Goal: Information Seeking & Learning: Learn about a topic

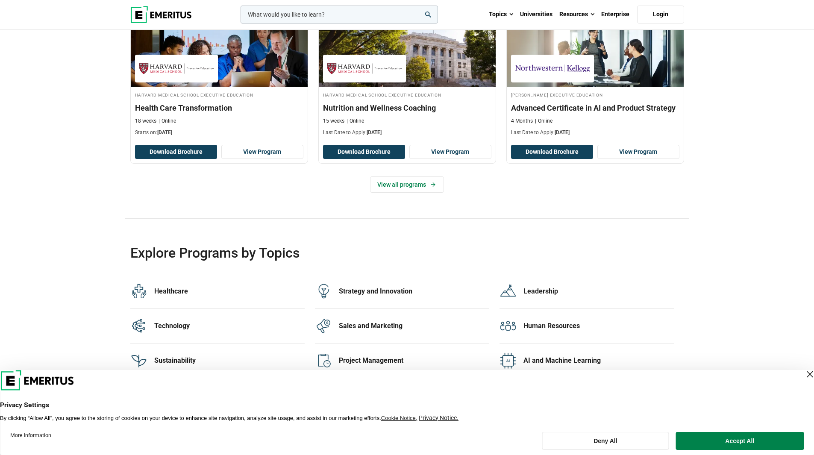
scroll to position [1624, 0]
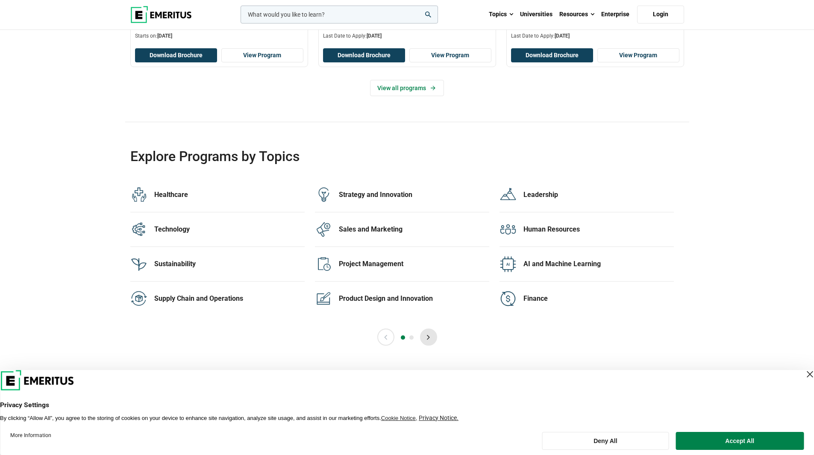
click at [435, 335] on button "Next" at bounding box center [428, 337] width 17 height 17
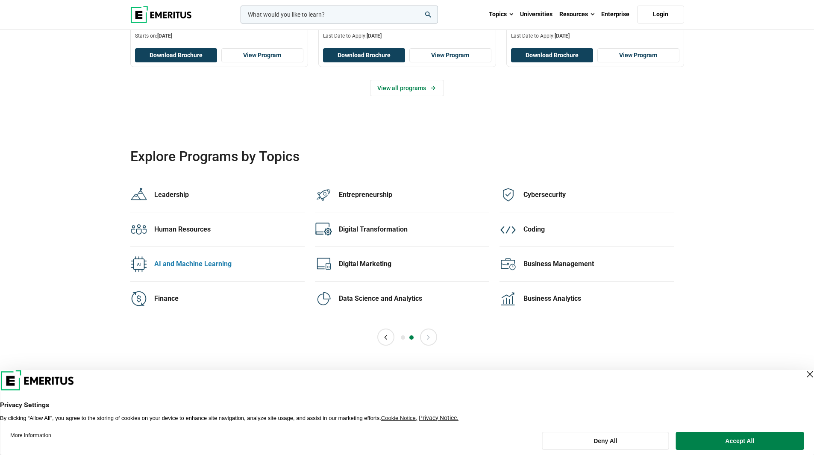
click at [207, 265] on div "AI and Machine Learning" at bounding box center [229, 263] width 150 height 9
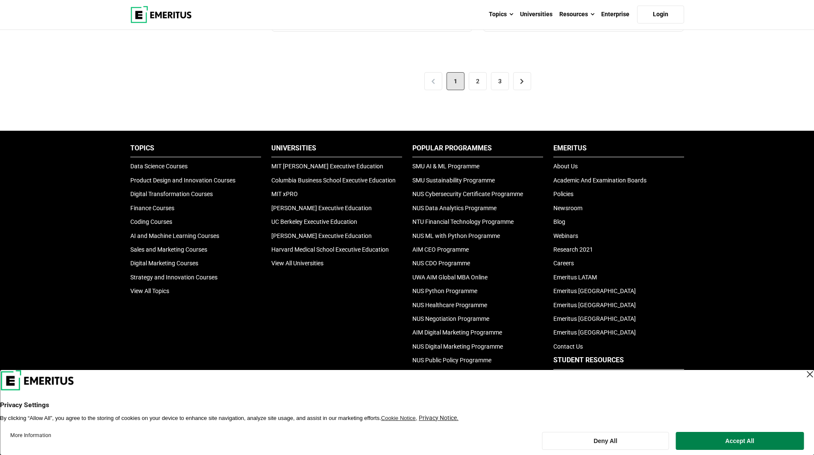
scroll to position [1838, 0]
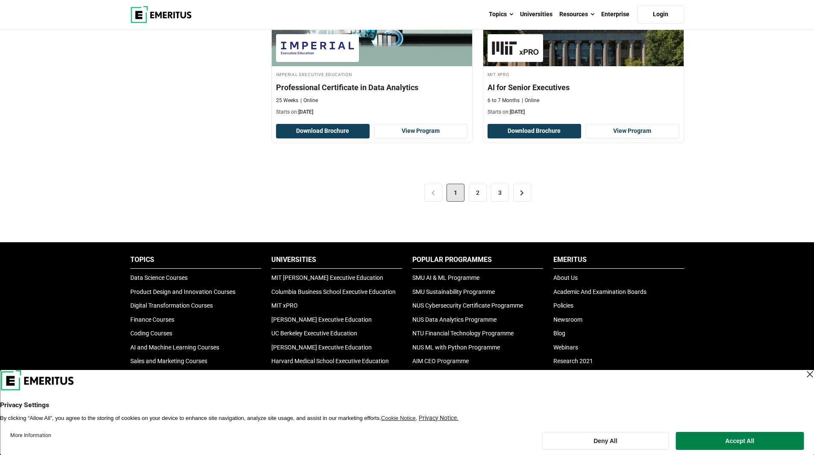
click at [438, 197] on div "< 1 2 3 >" at bounding box center [477, 193] width 413 height 48
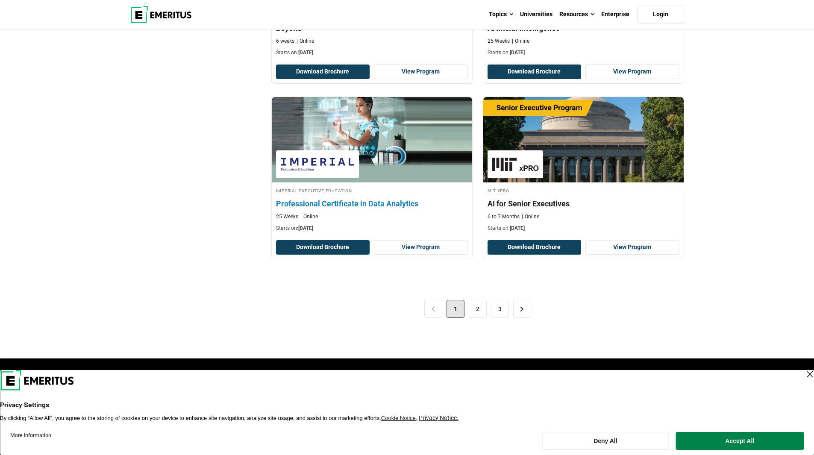
scroll to position [1709, 0]
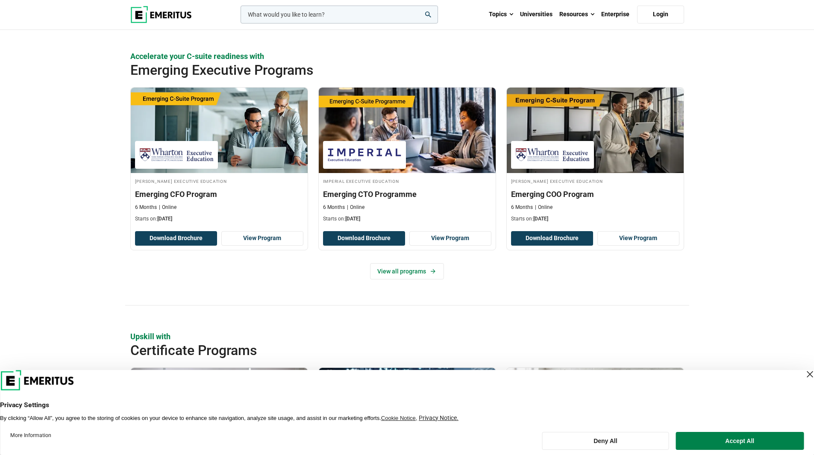
scroll to position [475, 0]
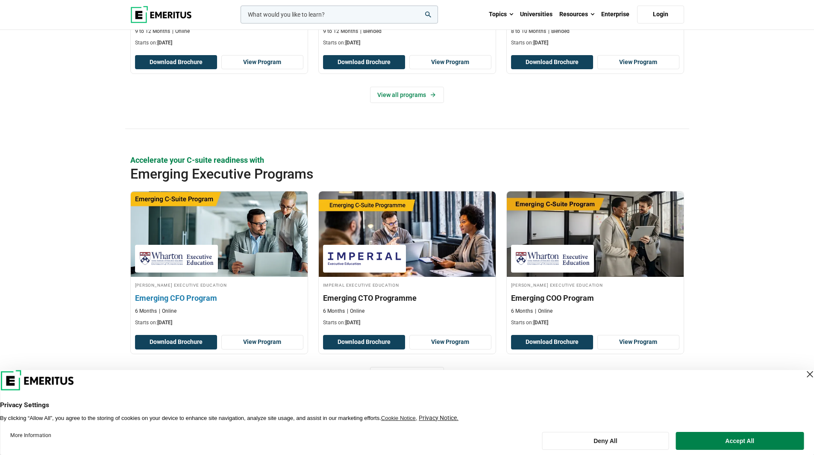
click at [160, 299] on h3 "Emerging CFO Program" at bounding box center [219, 298] width 168 height 11
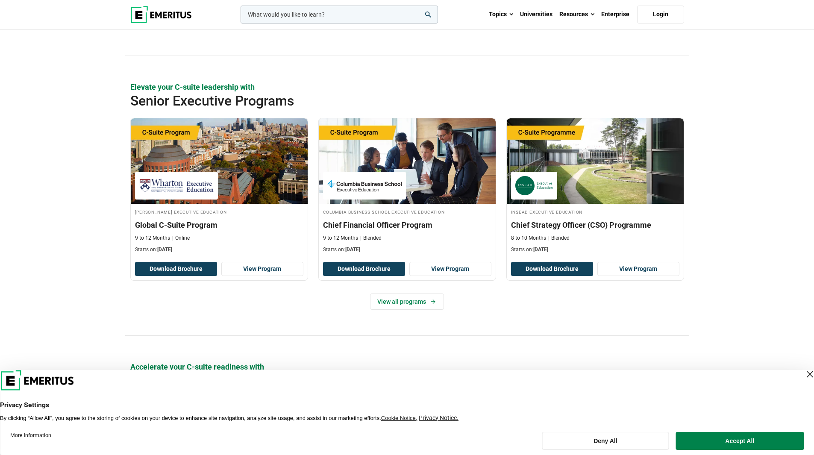
scroll to position [262, 0]
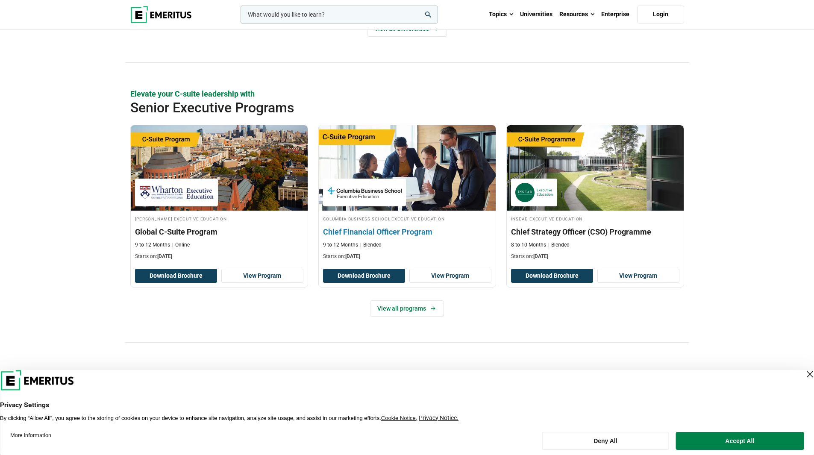
click at [362, 190] on img at bounding box center [364, 192] width 74 height 19
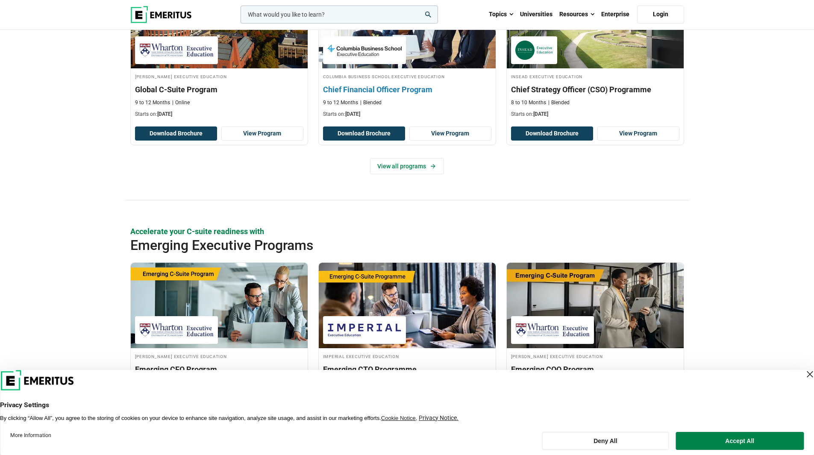
scroll to position [432, 0]
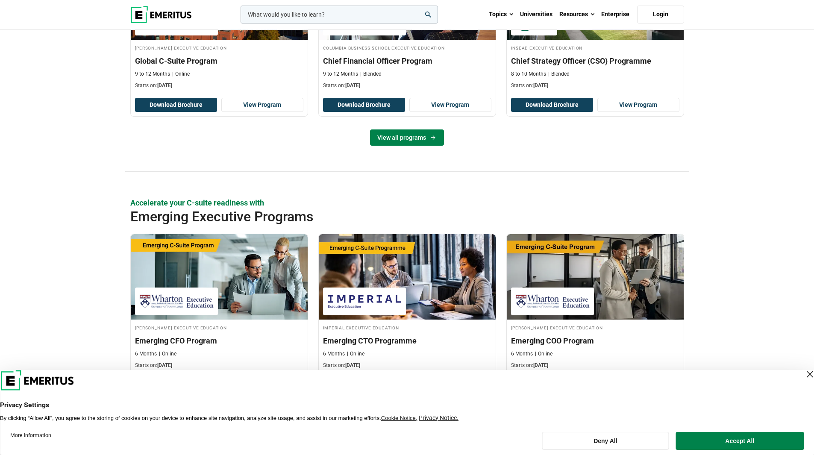
click at [411, 138] on link "View all programs" at bounding box center [407, 137] width 74 height 16
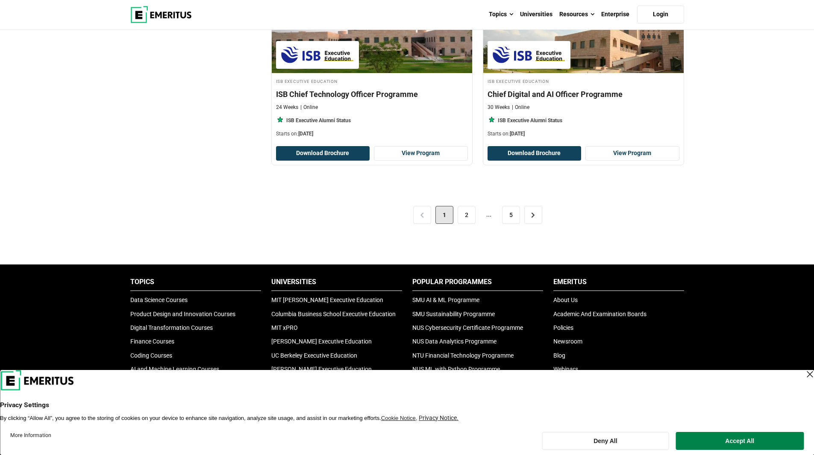
scroll to position [1752, 0]
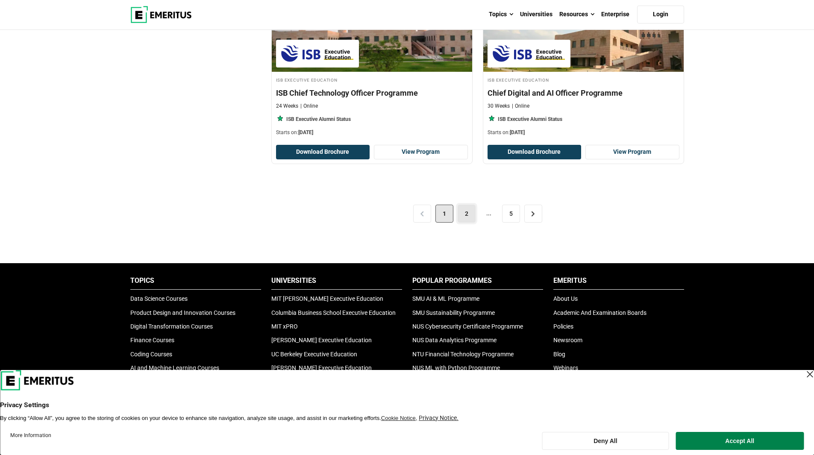
click at [461, 212] on link "2" at bounding box center [467, 214] width 18 height 18
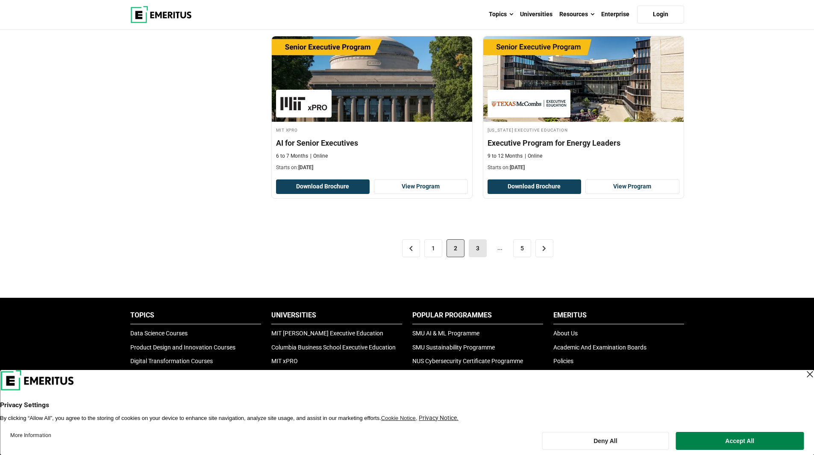
scroll to position [1709, 0]
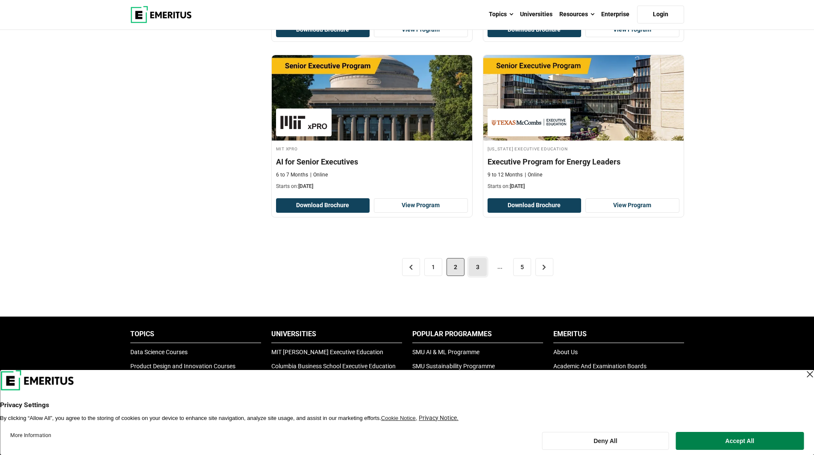
click at [476, 262] on link "3" at bounding box center [478, 267] width 18 height 18
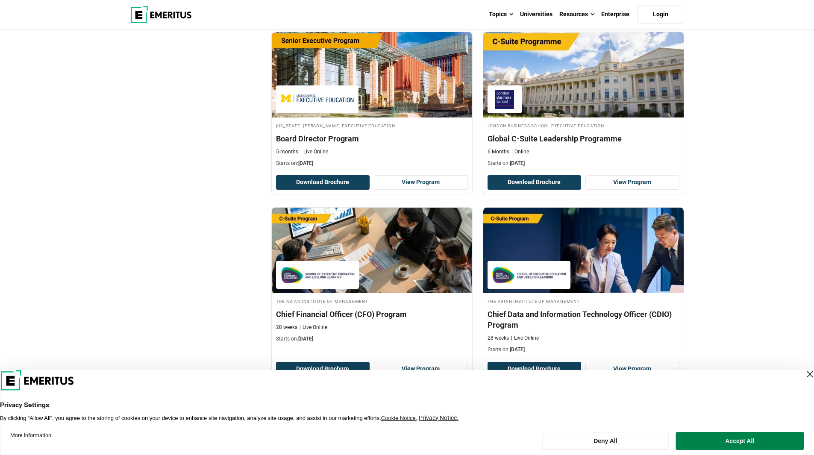
scroll to position [1709, 0]
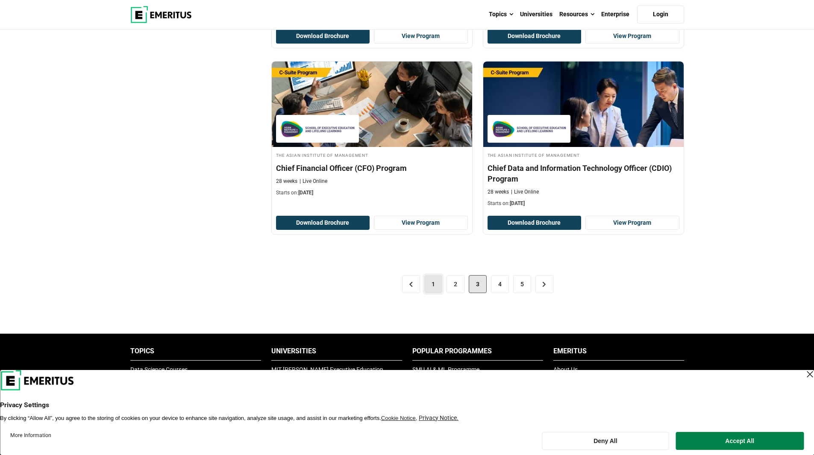
click at [424, 275] on link "1" at bounding box center [433, 284] width 18 height 18
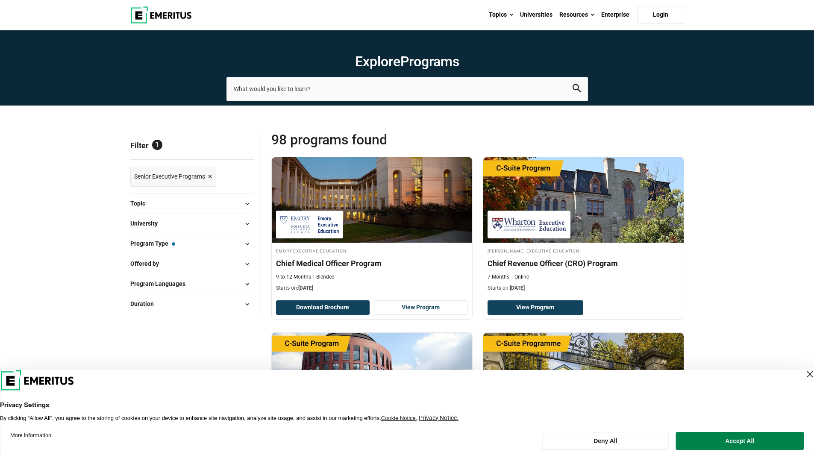
click at [182, 225] on button "University" at bounding box center [192, 224] width 124 height 13
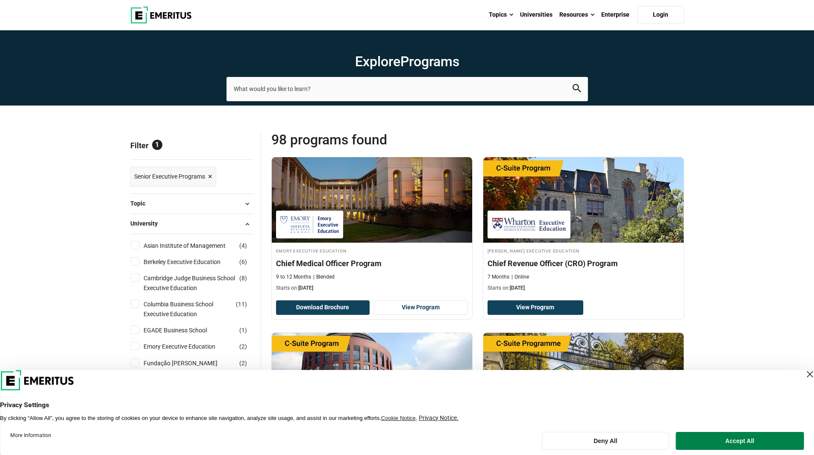
click at [145, 222] on span "University" at bounding box center [147, 223] width 34 height 9
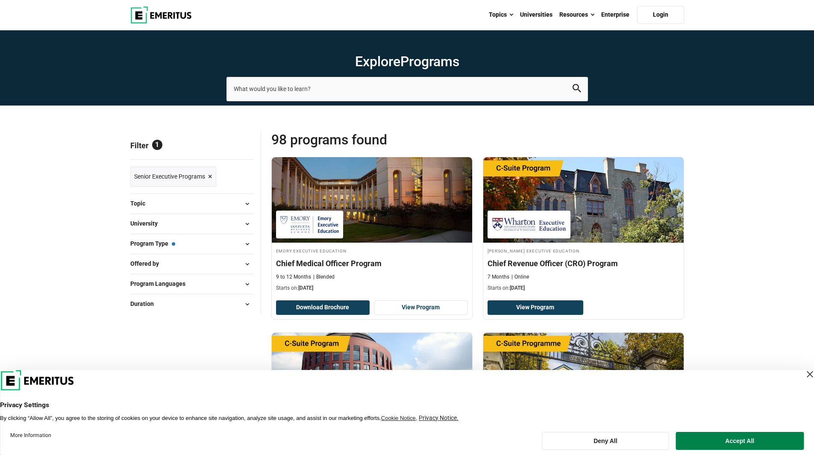
click at [135, 242] on span "Program Type — Senior Executive Programs" at bounding box center [152, 243] width 45 height 9
click at [250, 243] on span at bounding box center [247, 244] width 13 height 13
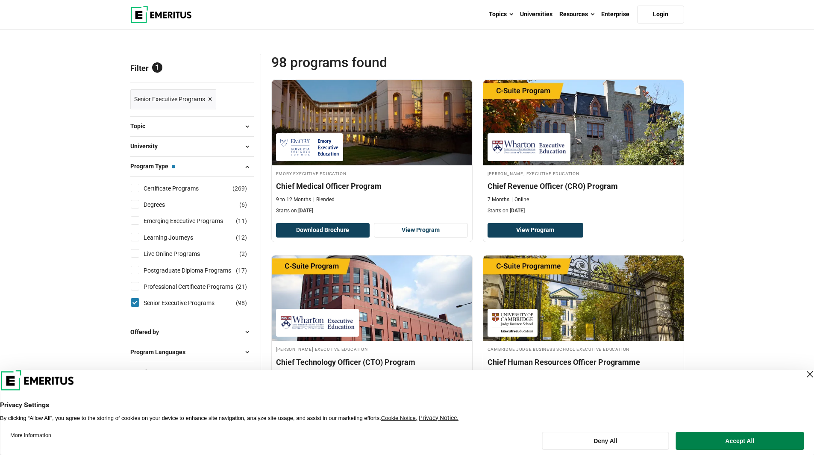
scroll to position [85, 0]
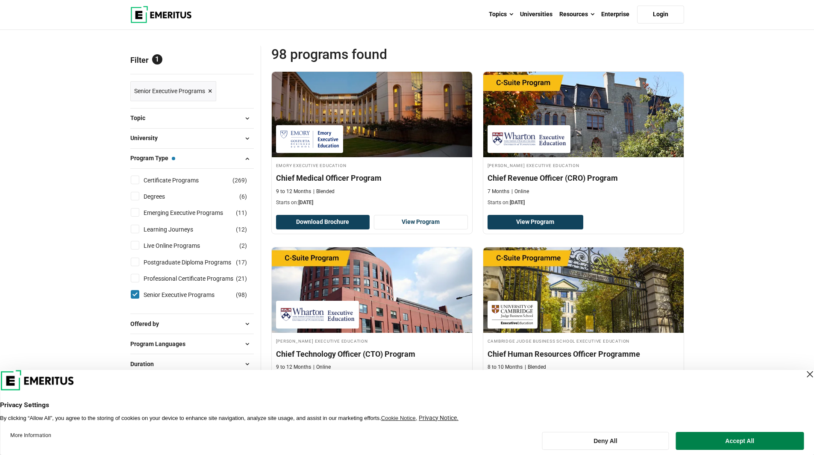
click at [141, 158] on span "Program Type — Senior Executive Programs" at bounding box center [152, 157] width 45 height 9
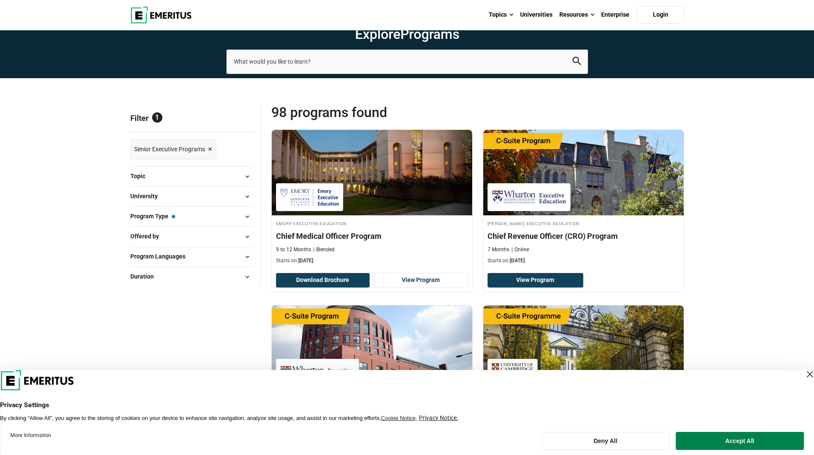
scroll to position [0, 0]
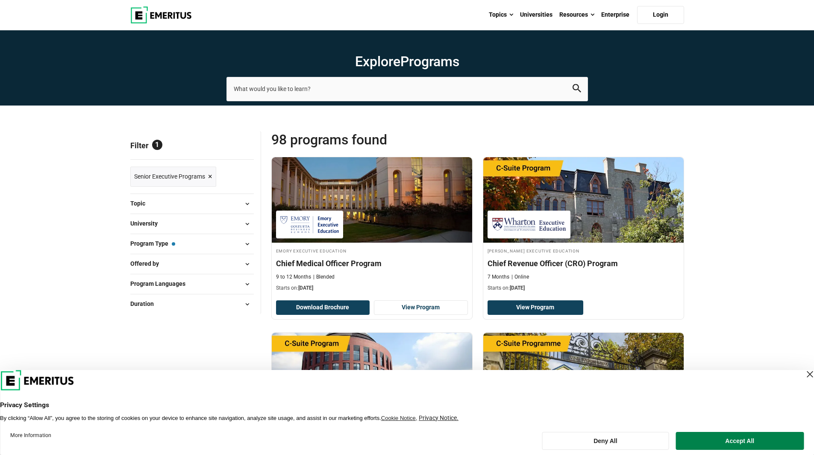
click at [246, 282] on span at bounding box center [247, 284] width 13 height 13
click at [132, 302] on input "English ( 77 )" at bounding box center [135, 305] width 9 height 9
checkbox input "true"
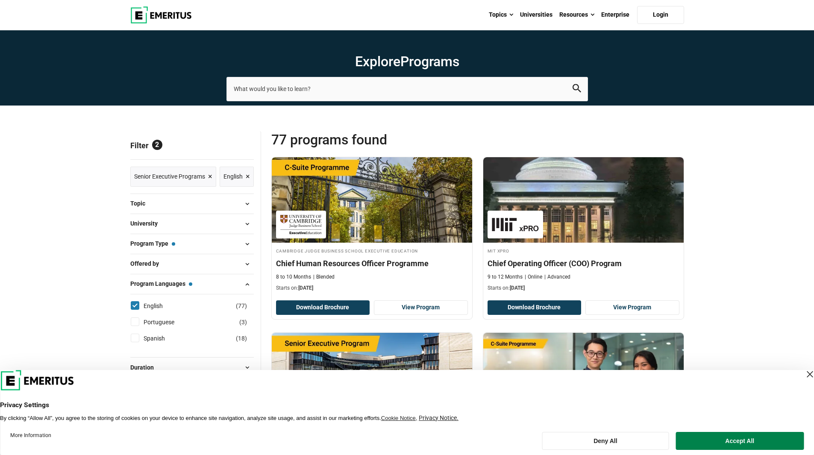
click at [200, 271] on button "Offered by" at bounding box center [192, 264] width 124 height 13
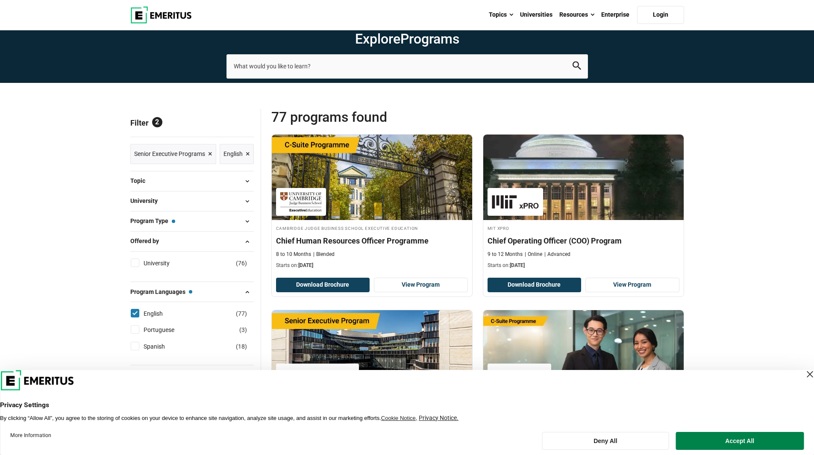
scroll to position [43, 0]
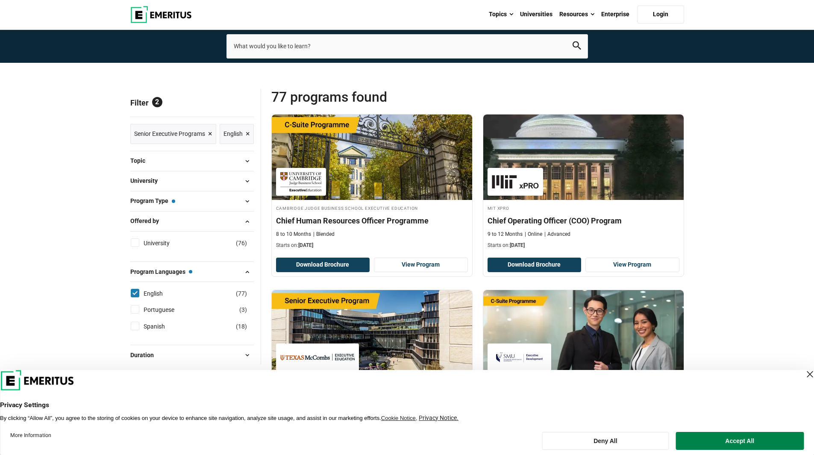
click at [157, 185] on span "University" at bounding box center [147, 180] width 34 height 9
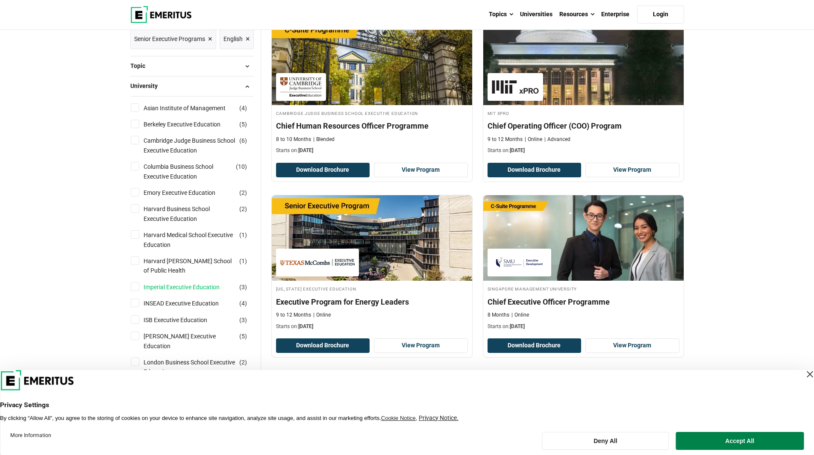
scroll to position [128, 0]
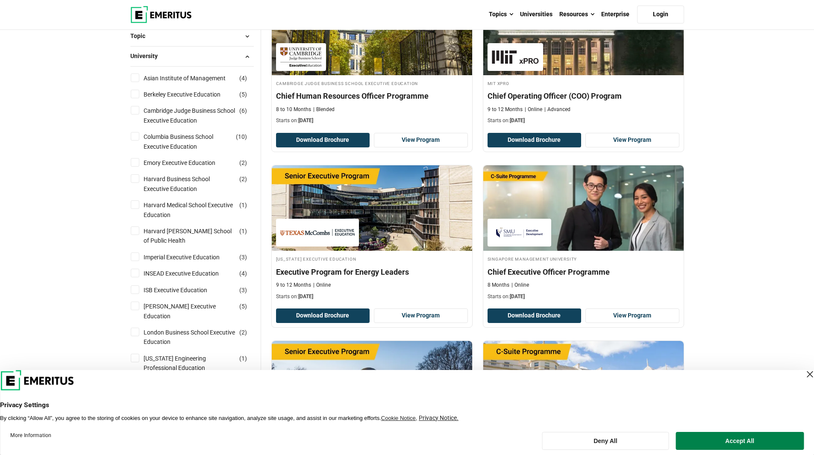
scroll to position [171, 0]
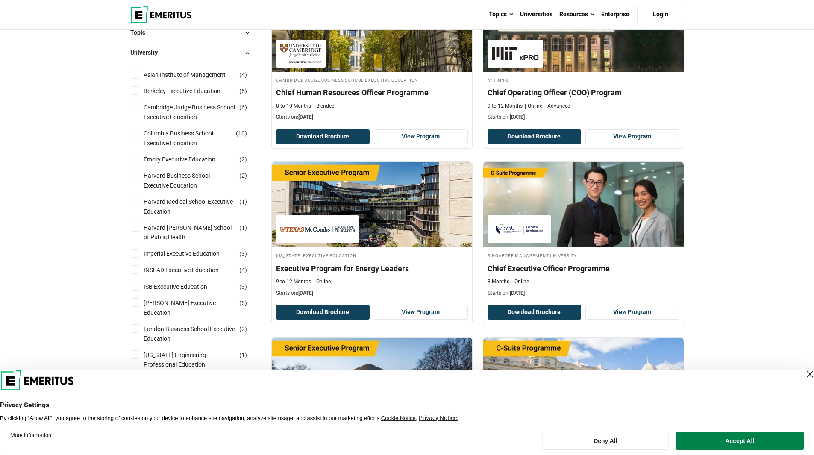
click at [137, 274] on input "INSEAD Executive Education ( 4 )" at bounding box center [135, 269] width 9 height 9
checkbox input "true"
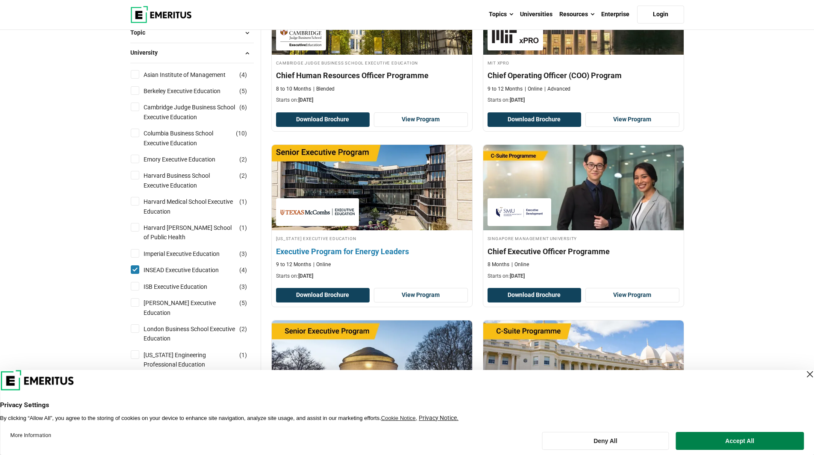
scroll to position [171, 0]
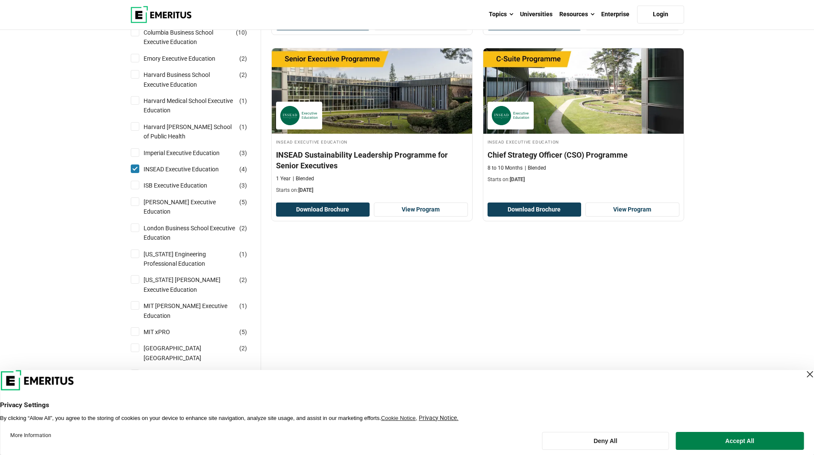
scroll to position [299, 0]
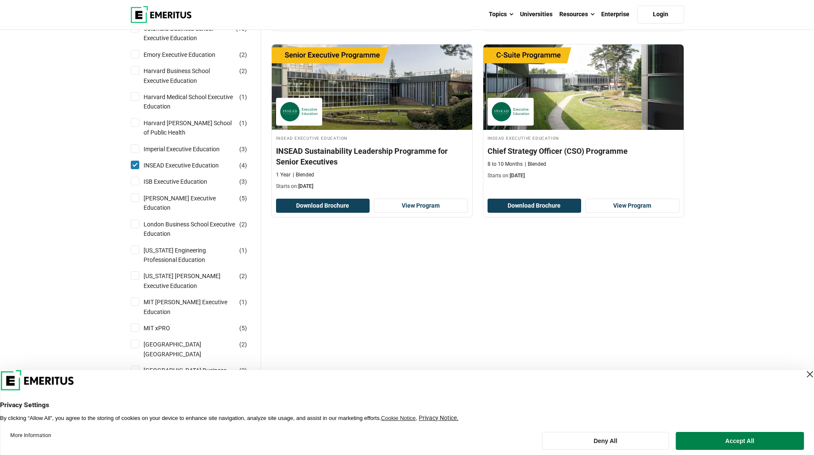
click at [134, 169] on input "INSEAD Executive Education ( 4 )" at bounding box center [135, 165] width 9 height 9
checkbox input "false"
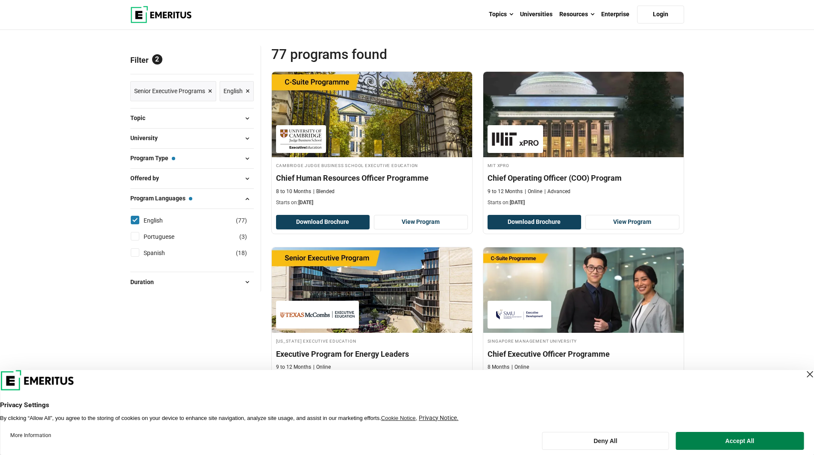
click at [146, 123] on span "Topic" at bounding box center [141, 117] width 22 height 9
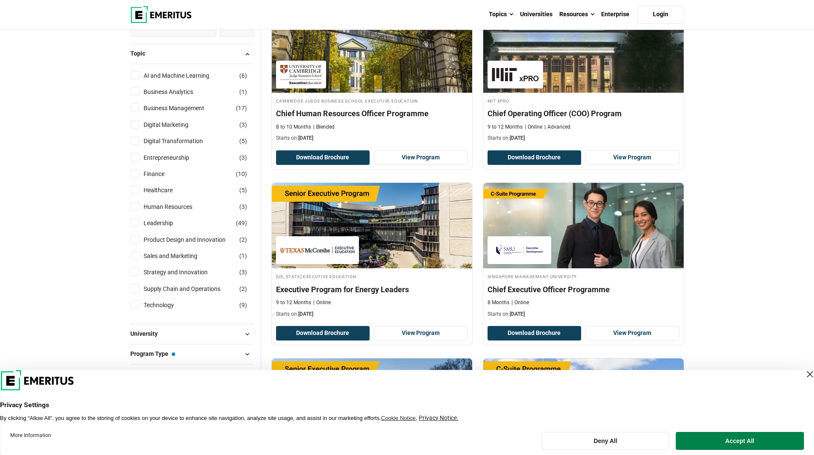
scroll to position [171, 0]
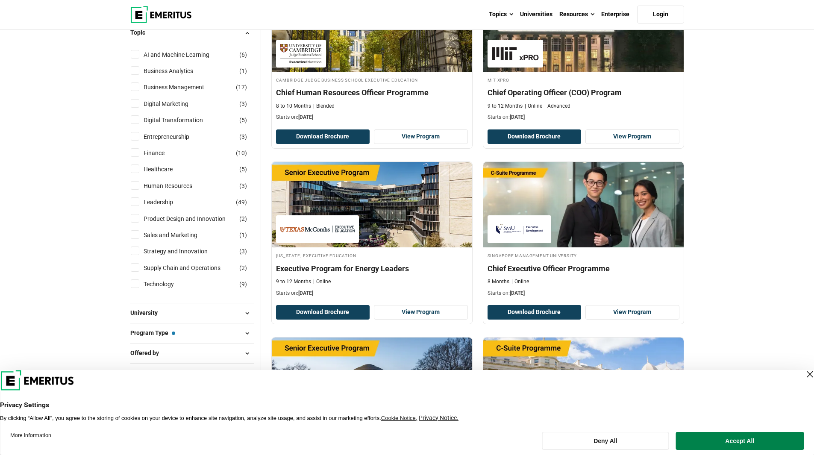
click at [136, 255] on input "Strategy and Innovation ( 3 )" at bounding box center [135, 251] width 9 height 9
checkbox input "true"
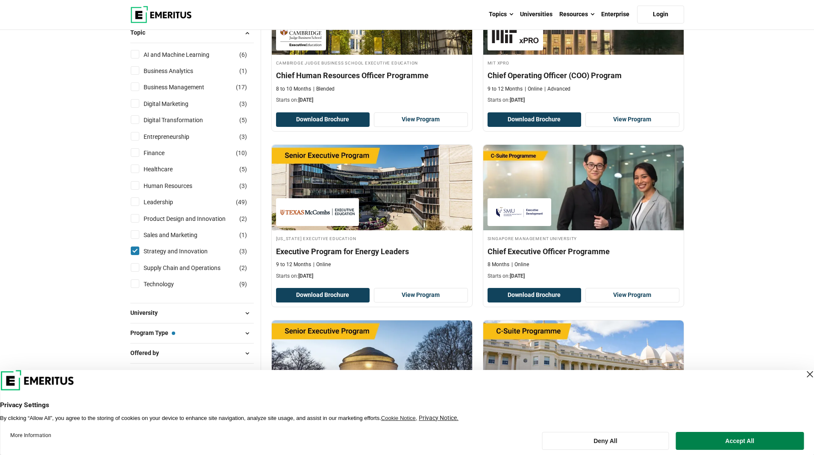
click at [136, 288] on input "Technology ( 9 )" at bounding box center [135, 283] width 9 height 9
checkbox input "true"
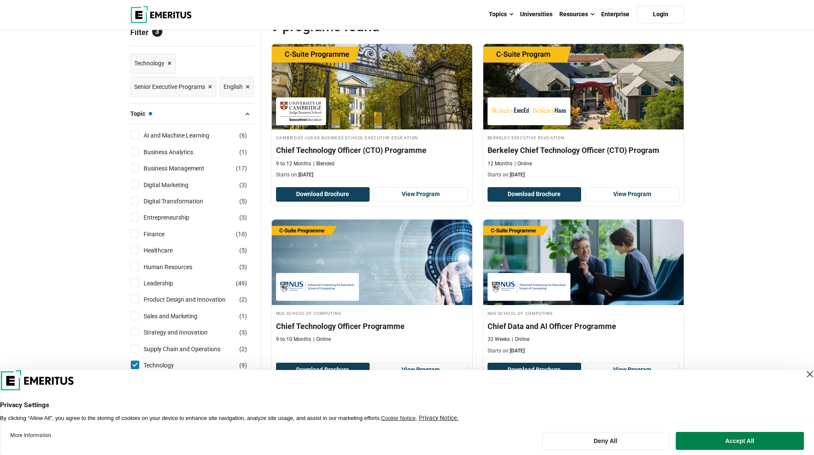
scroll to position [128, 0]
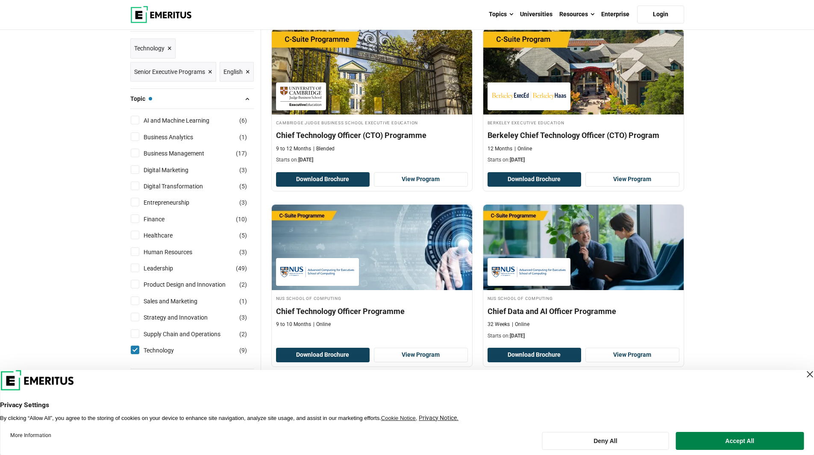
click at [135, 223] on input "Finance ( 10 )" at bounding box center [135, 219] width 9 height 9
checkbox input "true"
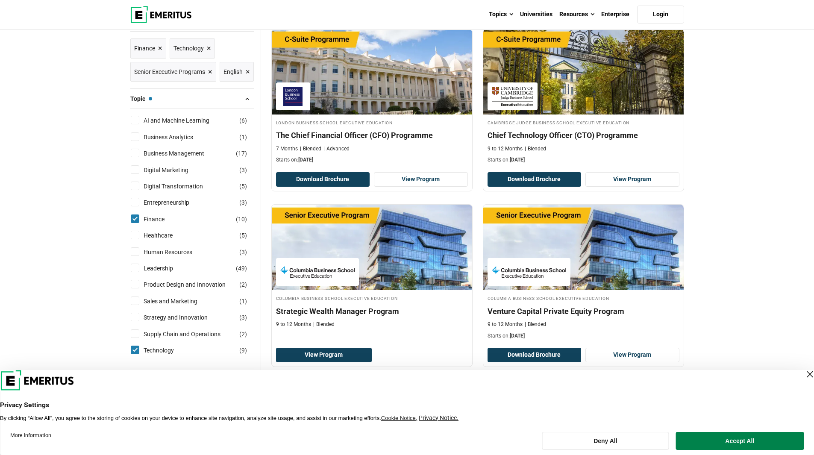
click at [804, 371] on div "Close Layer" at bounding box center [810, 374] width 12 height 12
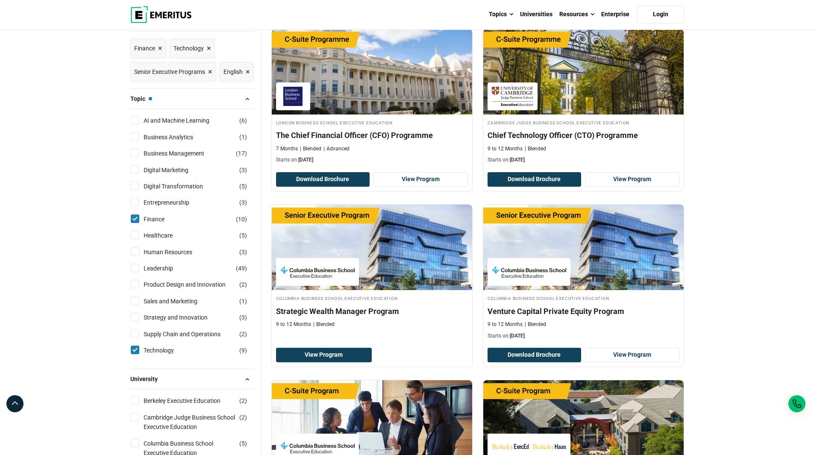
click at [133, 157] on input "Business Management ( 17 )" at bounding box center [135, 153] width 9 height 9
checkbox input "true"
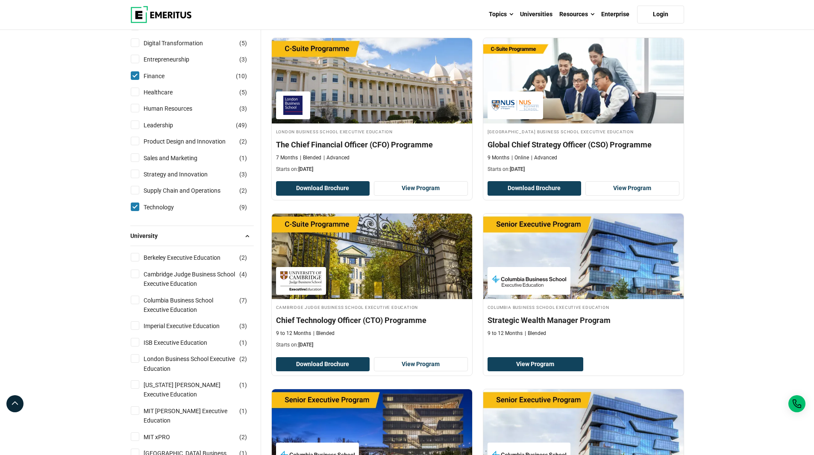
scroll to position [299, 0]
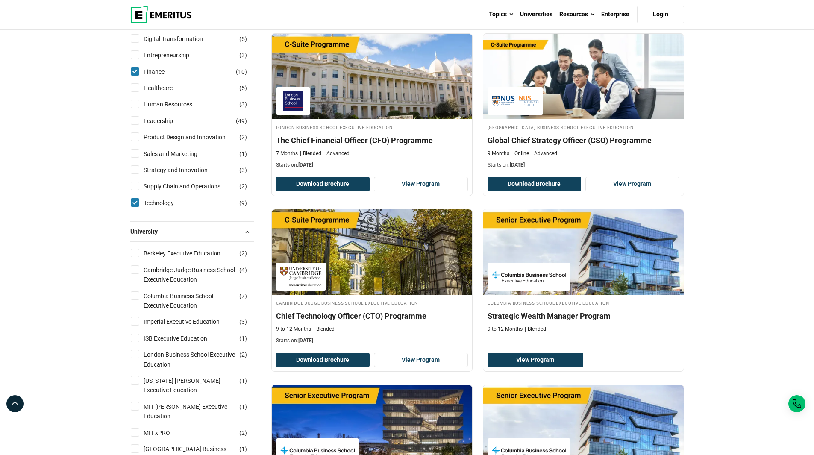
click at [134, 125] on input "Leadership ( 49 )" at bounding box center [135, 120] width 9 height 9
checkbox input "true"
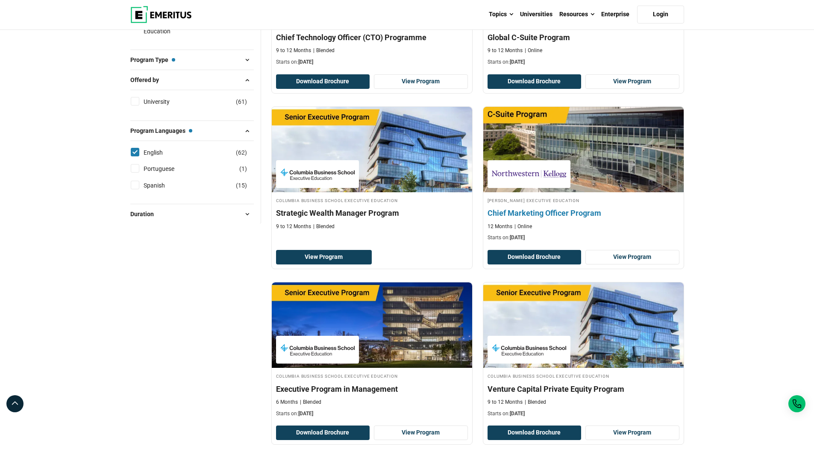
scroll to position [855, 0]
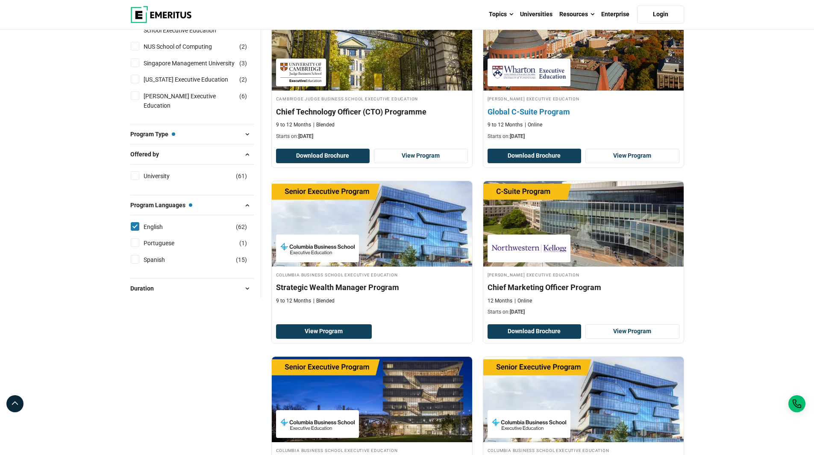
click at [507, 76] on img at bounding box center [529, 72] width 74 height 19
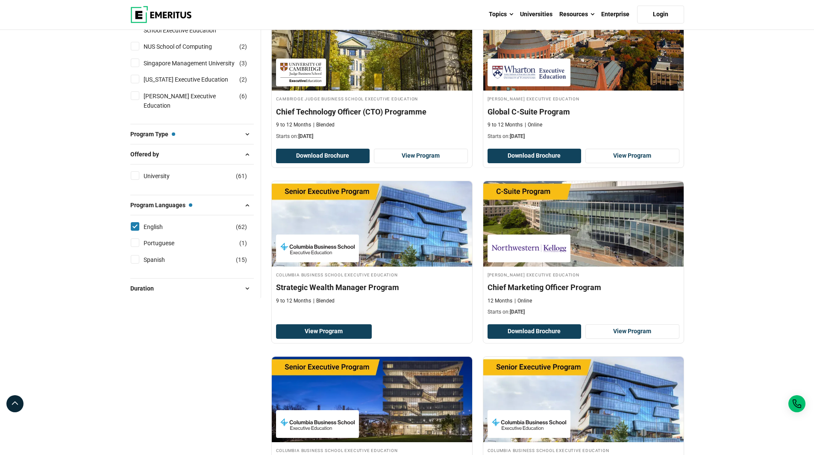
drag, startPoint x: 688, startPoint y: 3, endPoint x: 768, endPoint y: 188, distance: 201.2
click at [768, 188] on div "Explore Programs leadership marketing project management data science product m…" at bounding box center [407, 393] width 814 height 2434
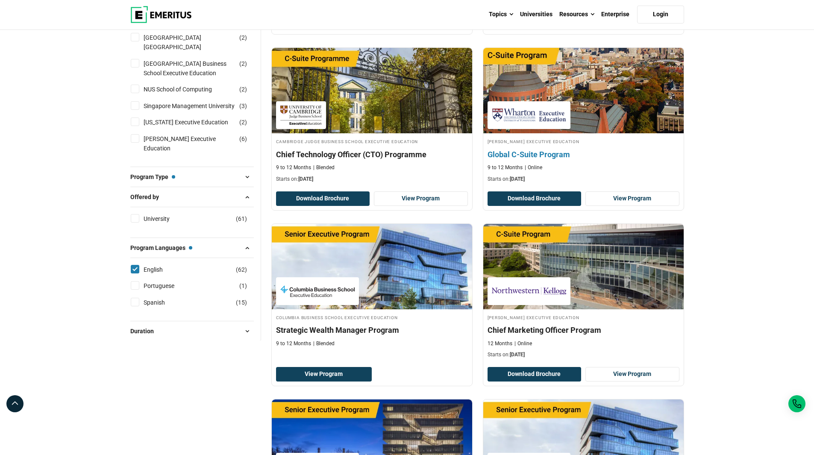
click at [598, 101] on img at bounding box center [583, 91] width 221 height 94
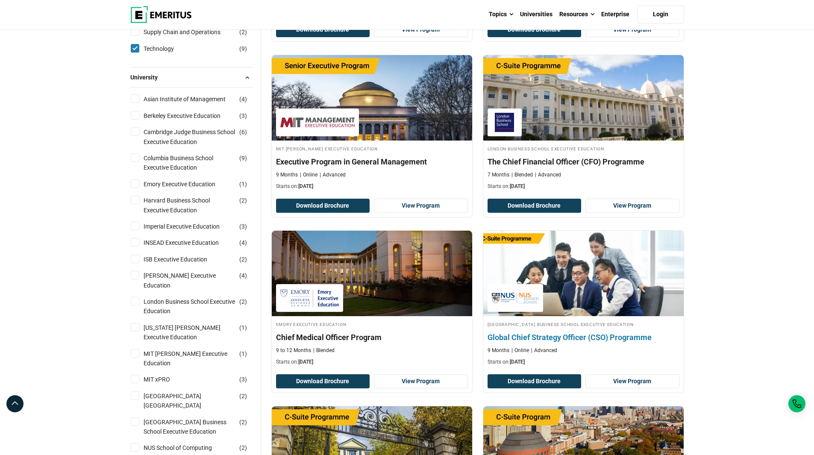
scroll to position [427, 0]
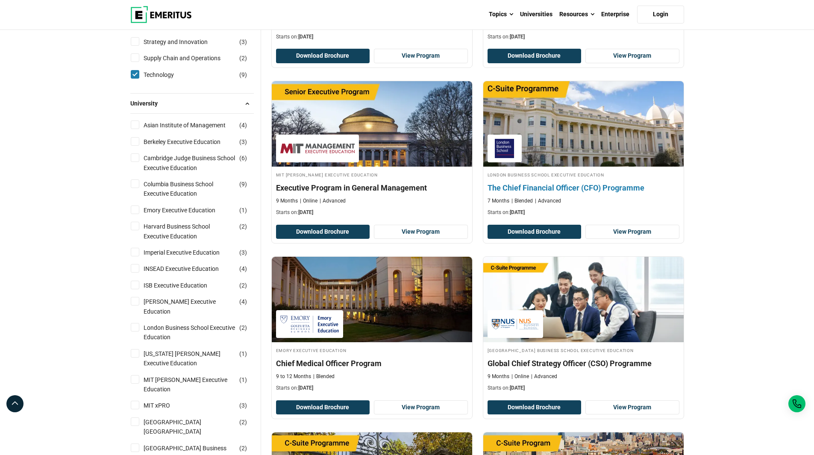
click at [552, 133] on img at bounding box center [583, 124] width 221 height 94
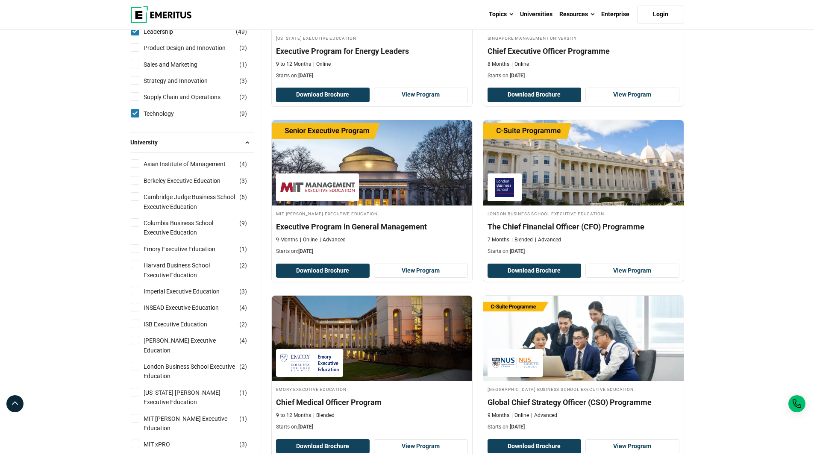
scroll to position [299, 0]
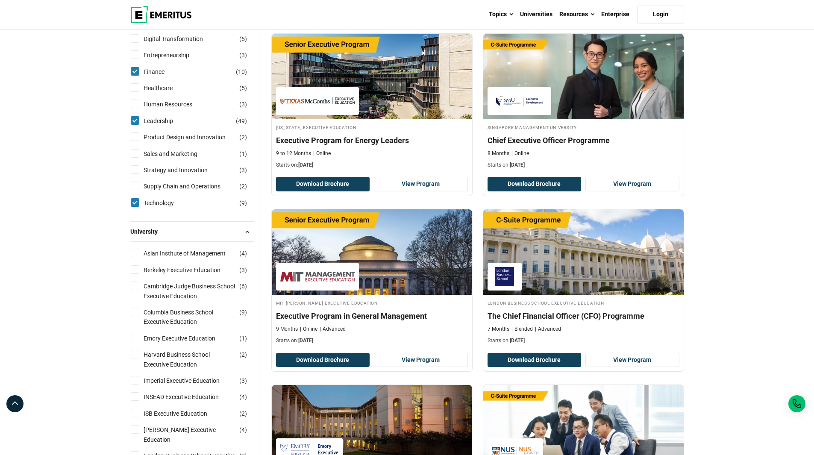
click at [139, 175] on div "Strategy and Innovation ( 3 )" at bounding box center [192, 169] width 124 height 9
click at [134, 174] on input "Strategy and Innovation ( 3 )" at bounding box center [135, 169] width 9 height 9
checkbox input "true"
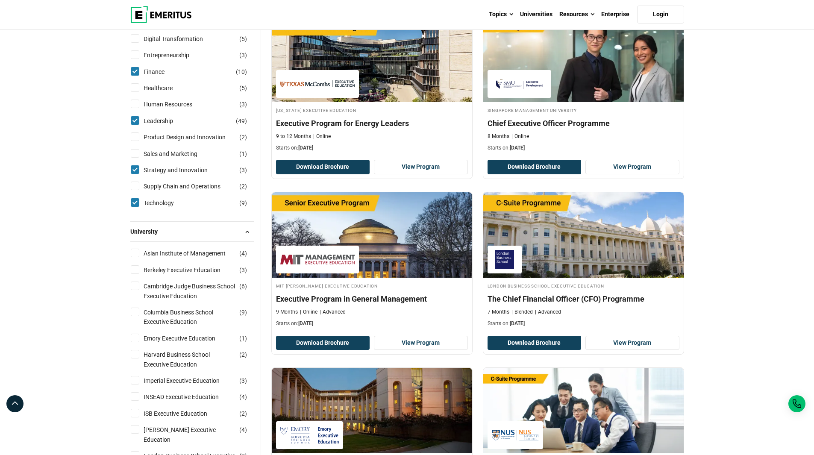
click at [137, 141] on input "Product Design and Innovation ( 2 )" at bounding box center [135, 136] width 9 height 9
checkbox input "true"
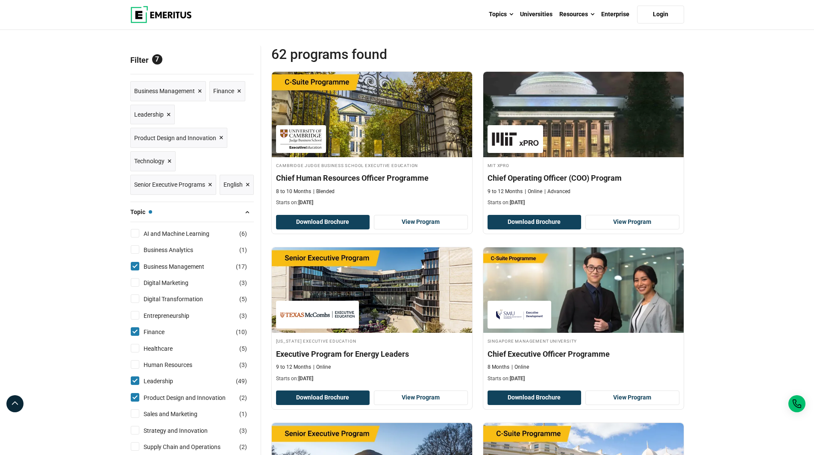
click at [136, 238] on input "AI and Machine Learning ( 6 )" at bounding box center [135, 233] width 9 height 9
checkbox input "true"
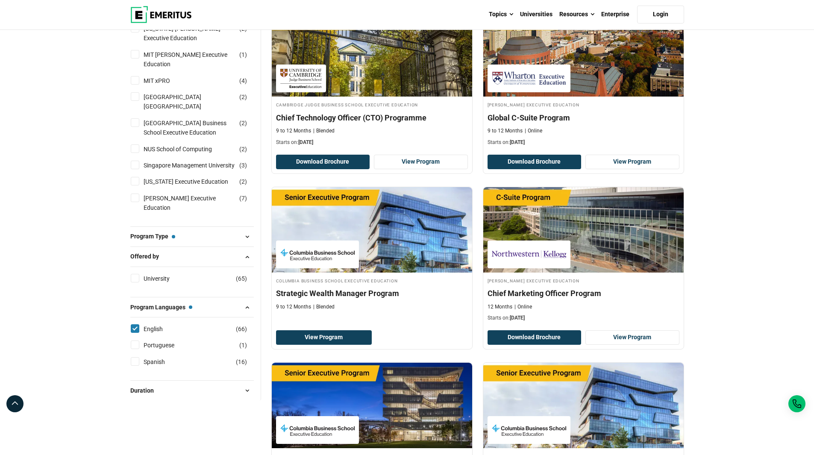
scroll to position [855, 0]
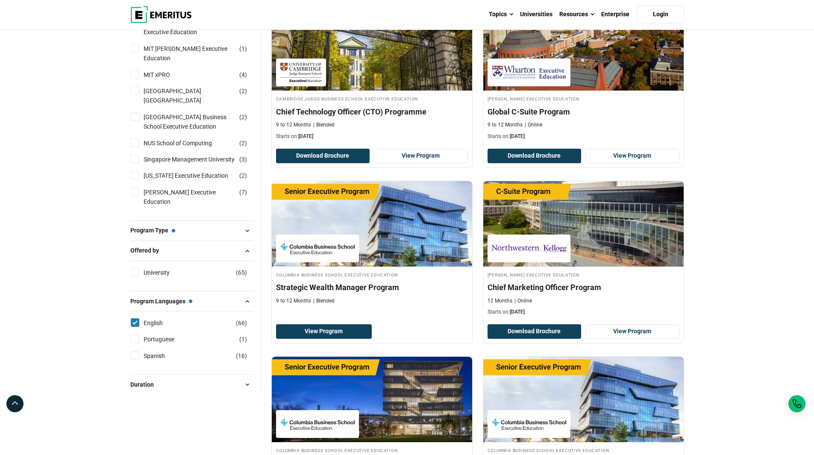
click at [138, 388] on span "Duration" at bounding box center [145, 384] width 30 height 9
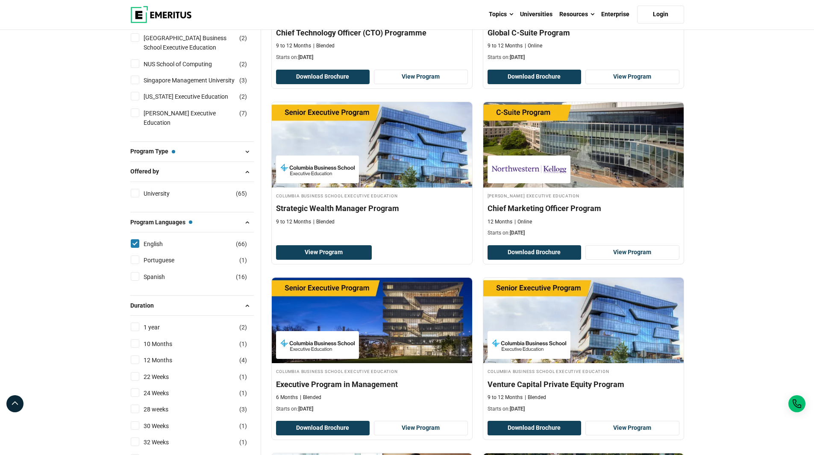
scroll to position [1111, 0]
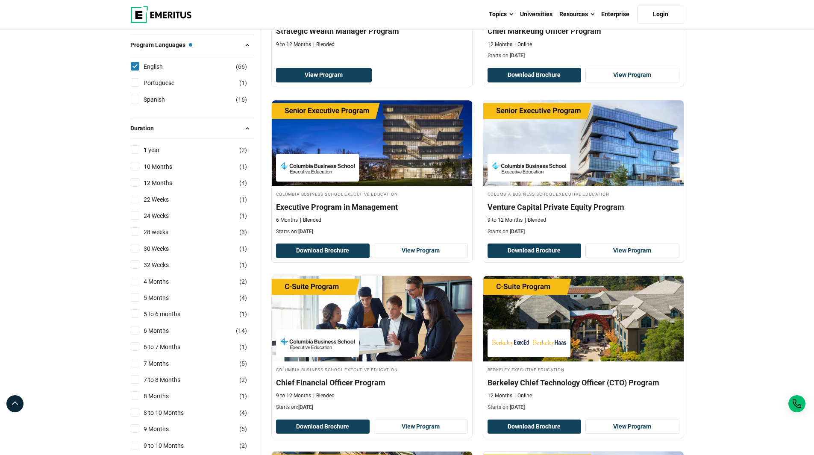
click at [142, 154] on label "1 year ( 2 )" at bounding box center [159, 149] width 38 height 9
click at [139, 154] on input "1 year ( 2 )" at bounding box center [135, 149] width 9 height 9
checkbox input "true"
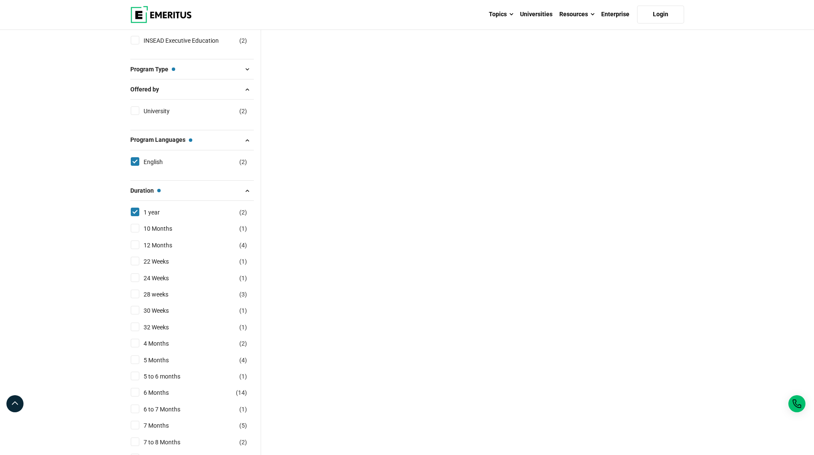
scroll to position [385, 0]
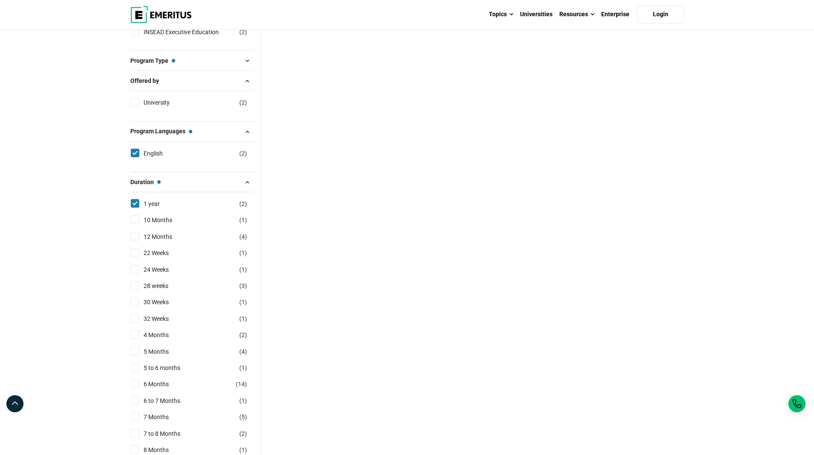
click at [136, 220] on input "10 Months ( 1 )" at bounding box center [135, 219] width 9 height 9
checkbox input "true"
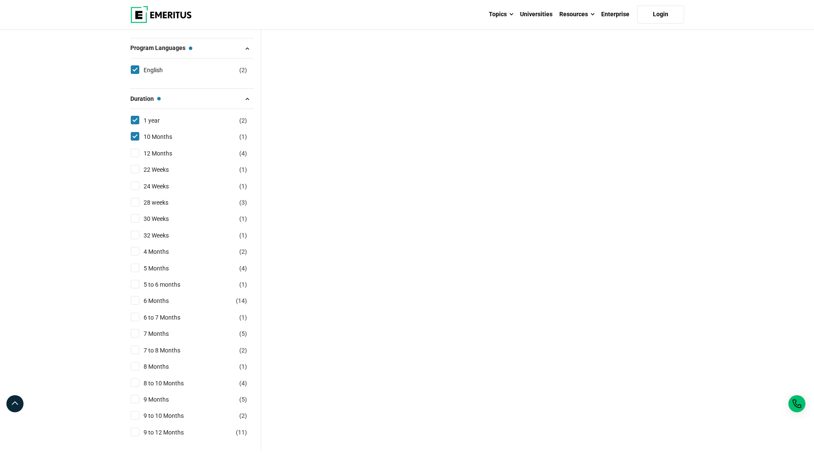
scroll to position [470, 0]
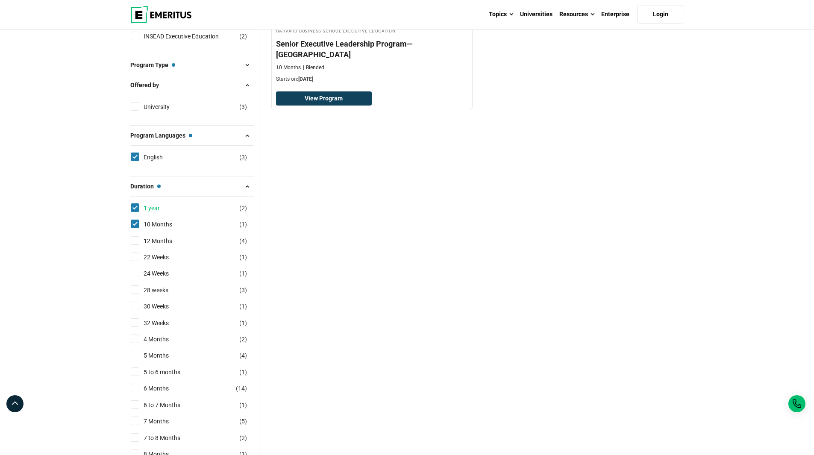
scroll to position [427, 0]
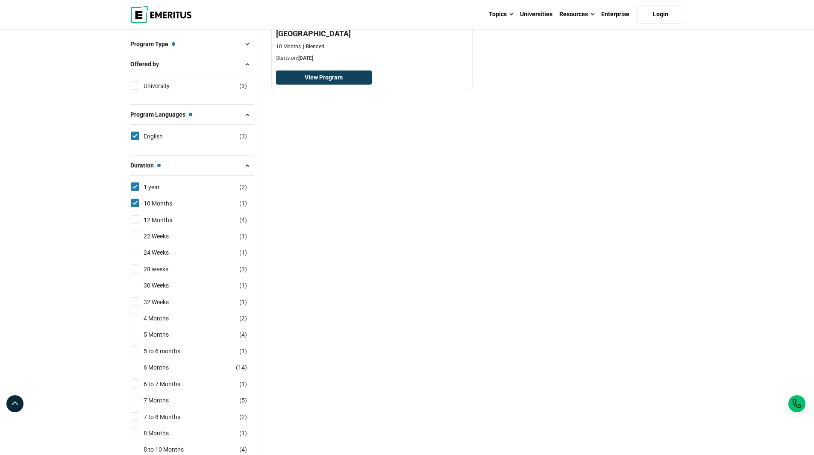
click at [135, 221] on input "12 Months ( 4 )" at bounding box center [135, 219] width 9 height 9
checkbox input "true"
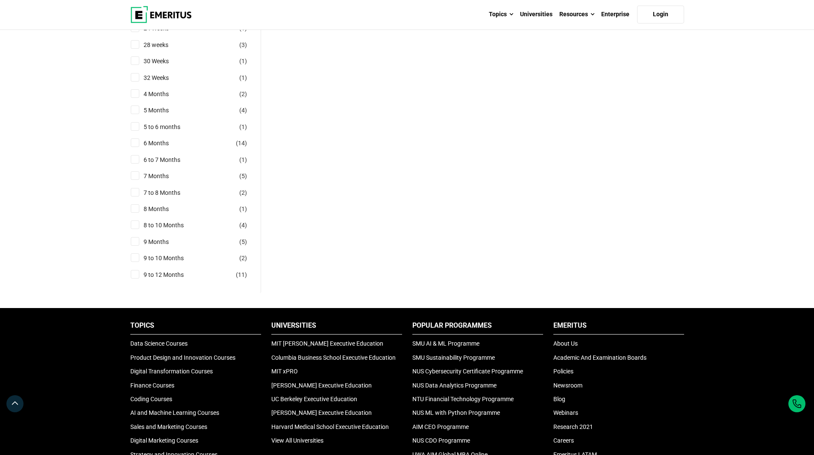
scroll to position [684, 0]
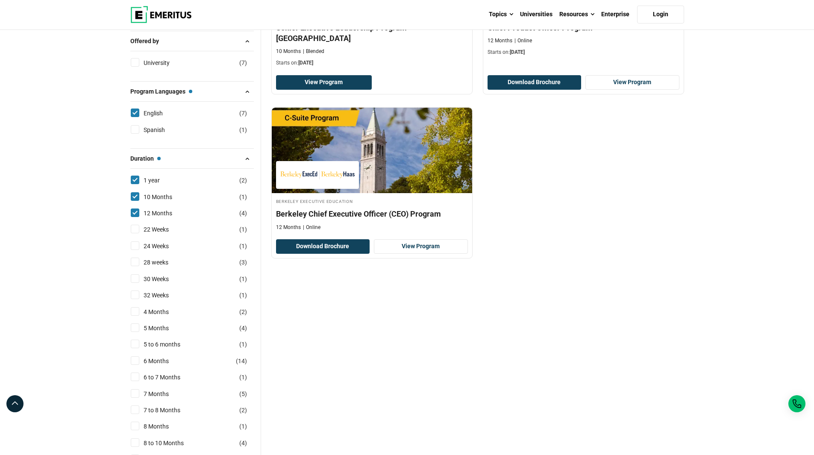
scroll to position [855, 0]
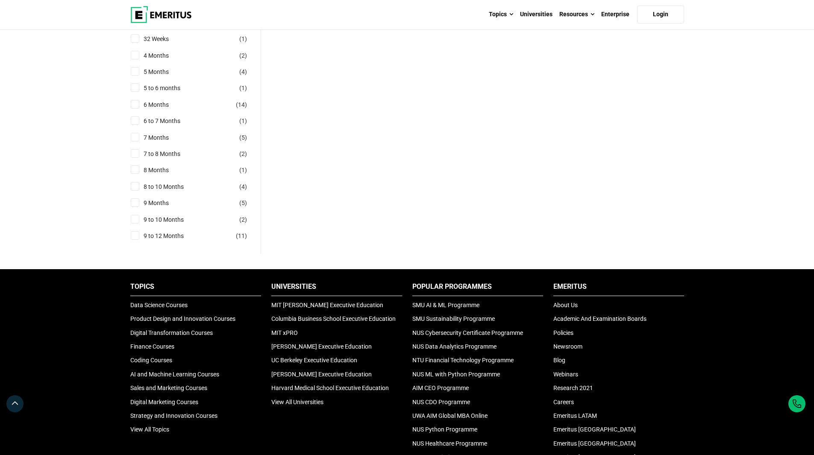
click at [137, 231] on input "9 to 12 Months ( 11 )" at bounding box center [135, 235] width 9 height 9
checkbox input "true"
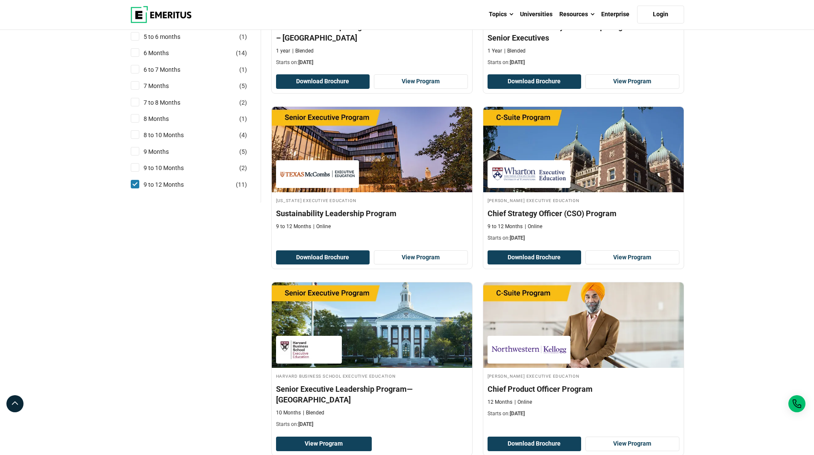
scroll to position [1111, 0]
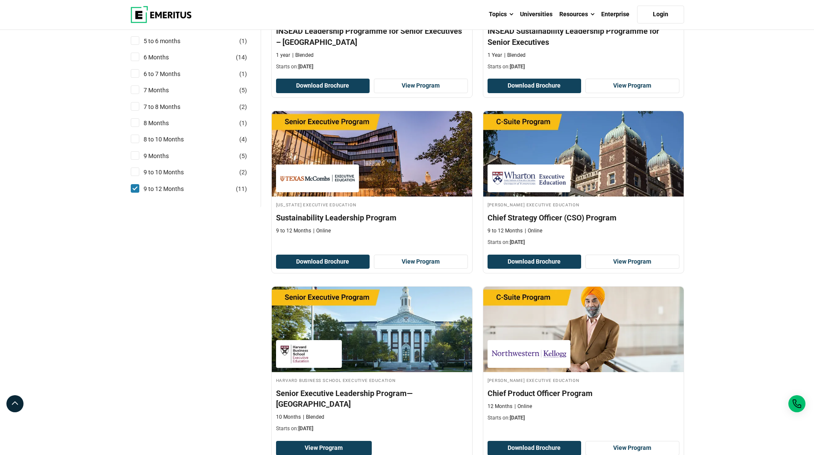
click at [136, 168] on input "9 to 10 Months ( 2 )" at bounding box center [135, 172] width 9 height 9
checkbox input "true"
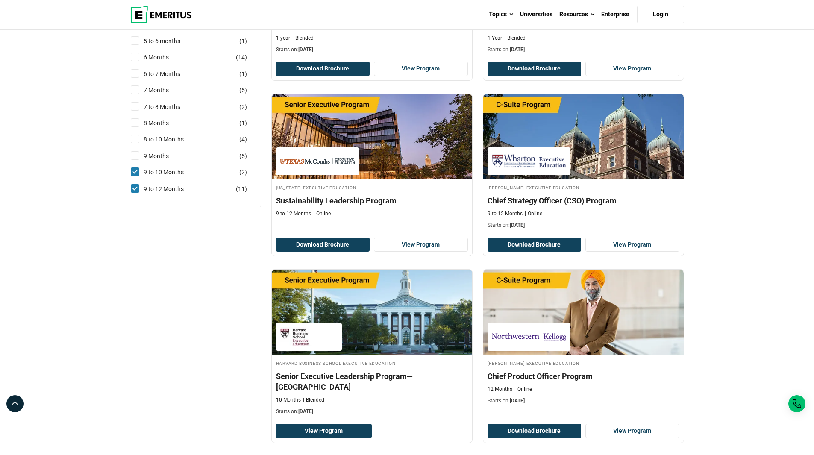
click at [134, 151] on div "9 Months ( 5 )" at bounding box center [192, 155] width 124 height 9
click at [135, 151] on input "9 Months ( 5 )" at bounding box center [135, 155] width 9 height 9
checkbox input "true"
click at [135, 135] on input "8 to 10 Months ( 4 )" at bounding box center [135, 139] width 9 height 9
checkbox input "true"
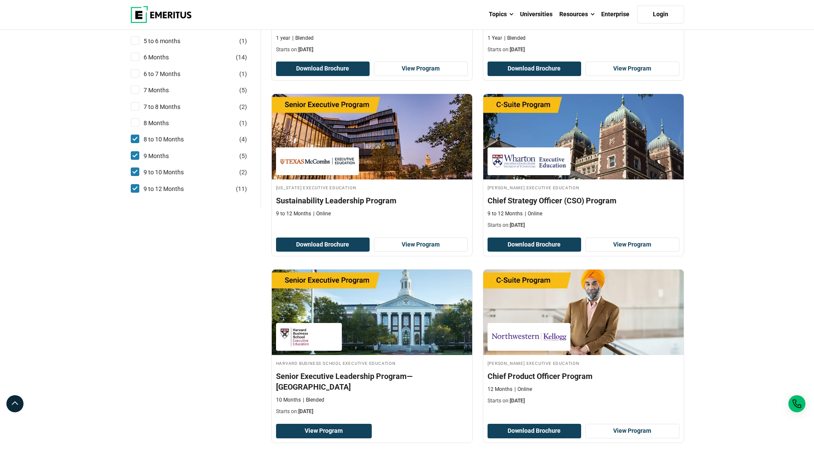
click at [134, 118] on input "8 Months ( 1 )" at bounding box center [135, 122] width 9 height 9
checkbox input "true"
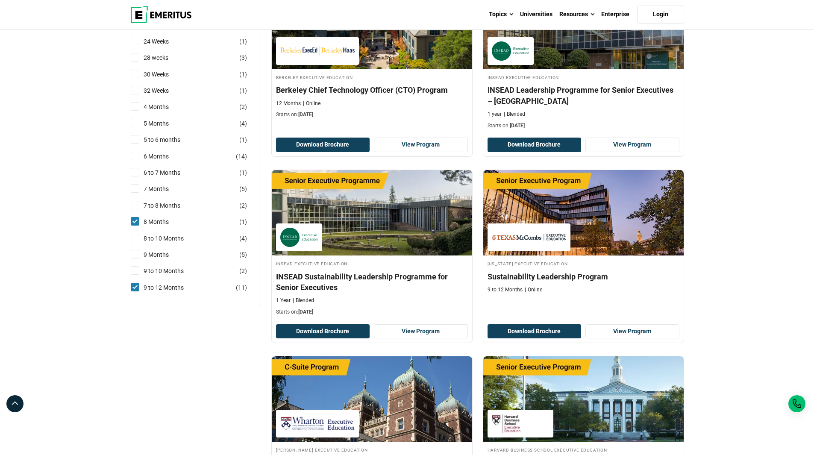
scroll to position [1068, 0]
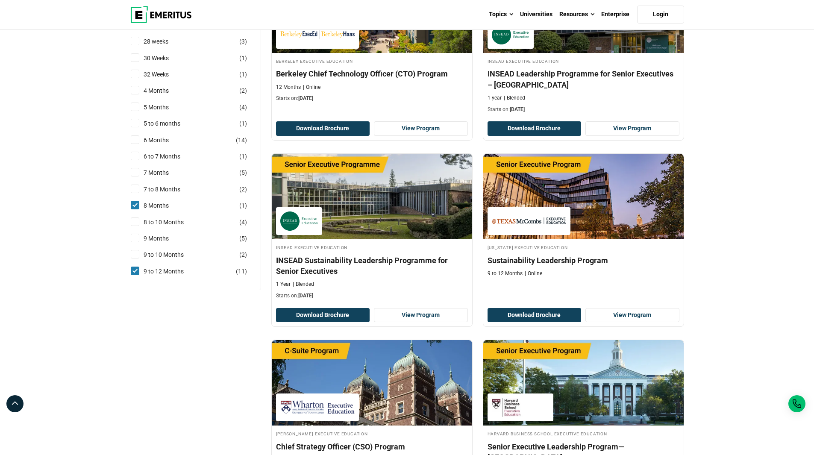
click at [135, 218] on input "8 to 10 Months ( 4 )" at bounding box center [135, 222] width 9 height 9
checkbox input "true"
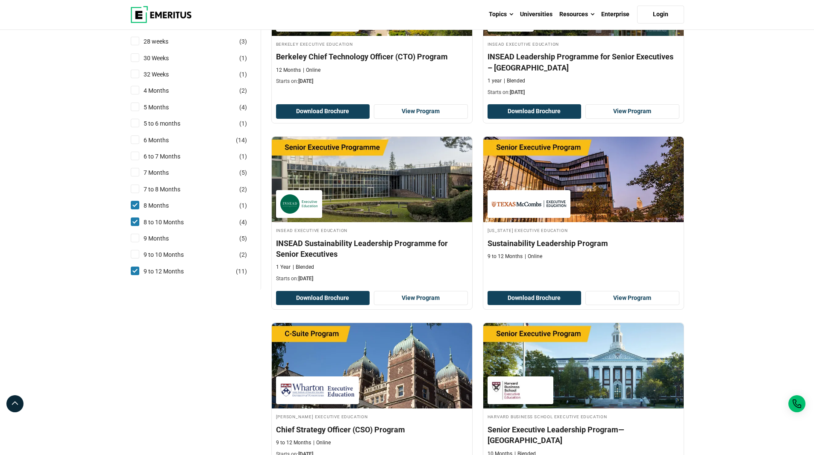
click at [136, 234] on input "9 Months ( 5 )" at bounding box center [135, 238] width 9 height 9
checkbox input "true"
click at [136, 250] on input "9 to 10 Months ( 2 )" at bounding box center [135, 254] width 9 height 9
checkbox input "true"
click at [137, 185] on input "7 to 8 Months ( 2 )" at bounding box center [135, 189] width 9 height 9
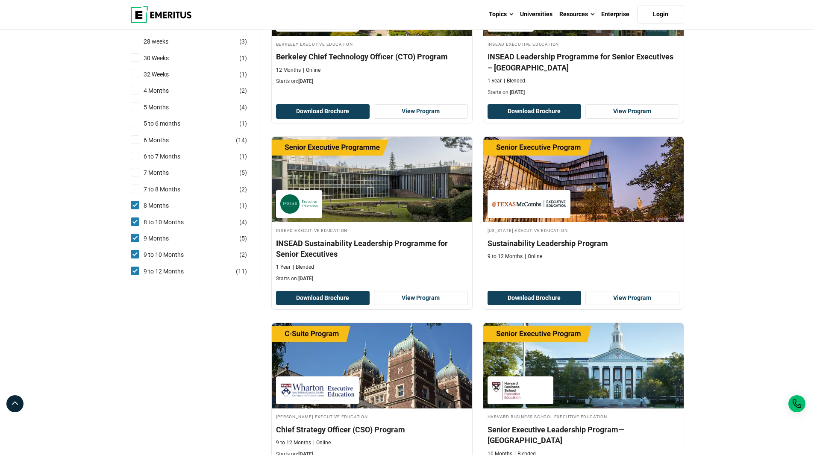
checkbox input "true"
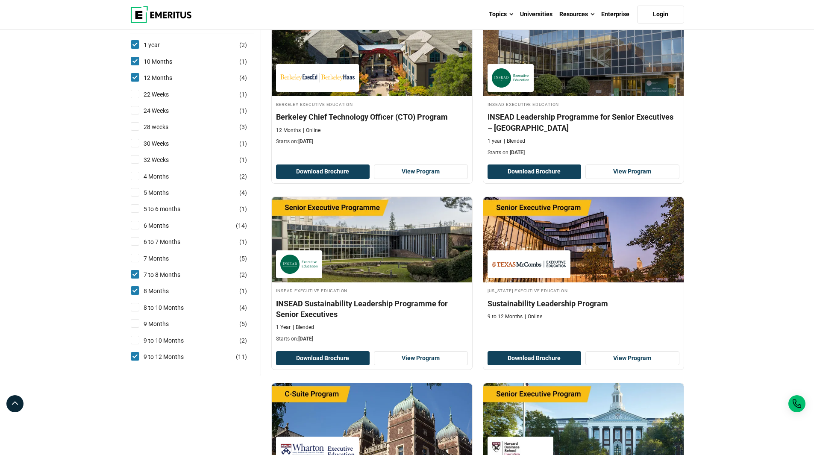
scroll to position [1026, 0]
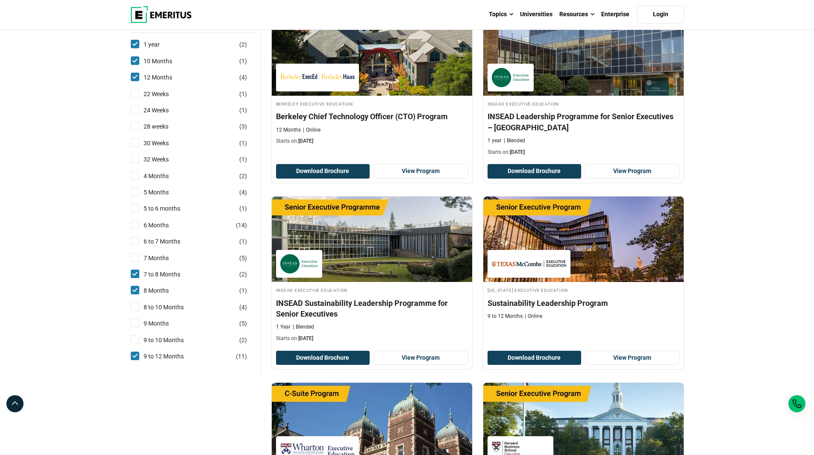
click at [134, 335] on input "9 to 10 Months ( 2 )" at bounding box center [135, 339] width 9 height 9
checkbox input "true"
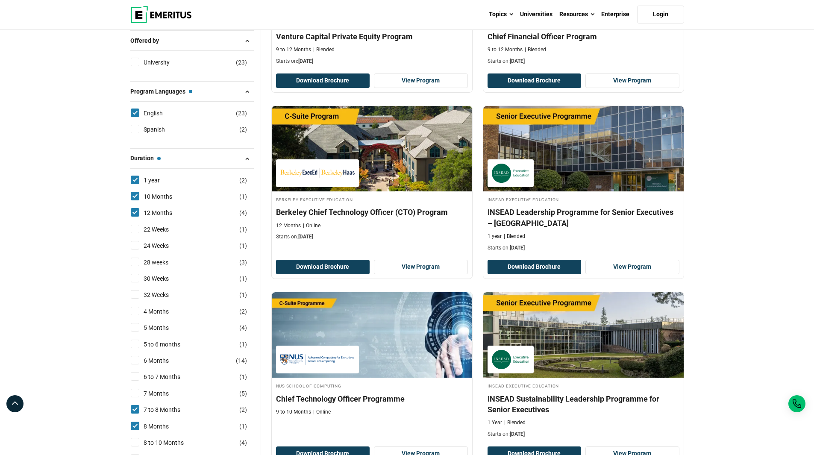
scroll to position [983, 0]
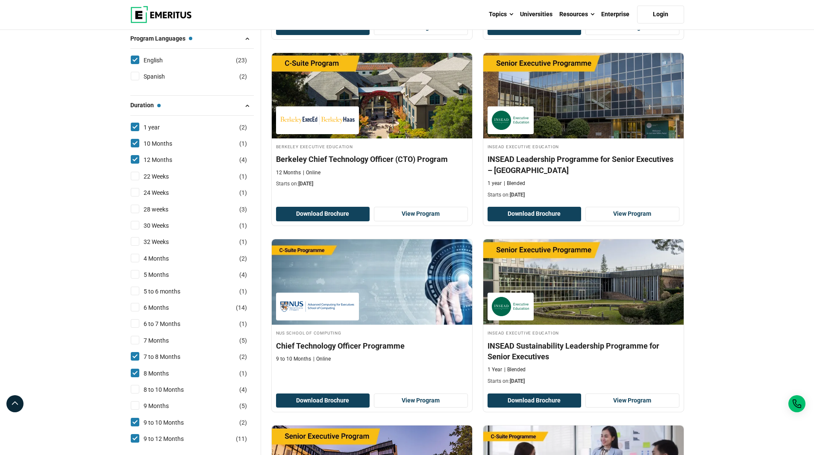
click at [135, 385] on input "8 to 10 Months ( 4 )" at bounding box center [135, 389] width 9 height 9
checkbox input "true"
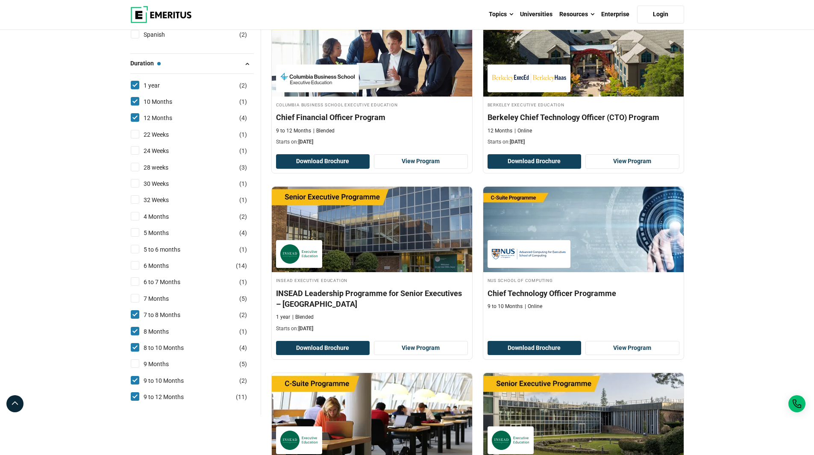
scroll to position [1026, 0]
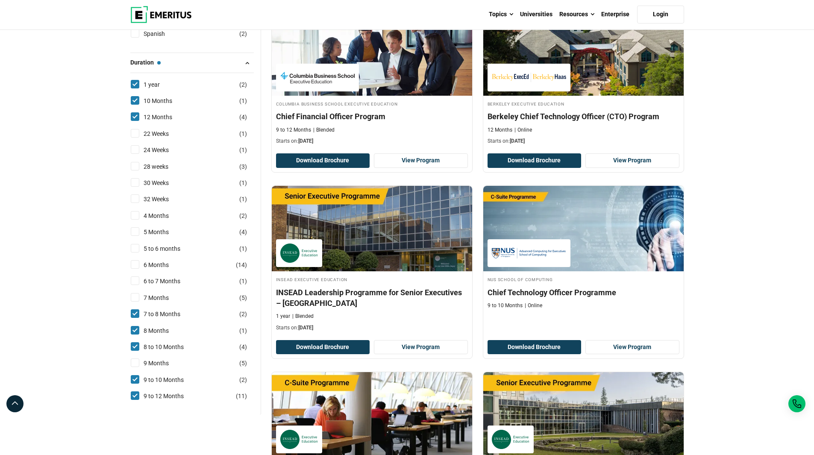
click at [133, 359] on input "9 Months ( 5 )" at bounding box center [135, 363] width 9 height 9
checkbox input "true"
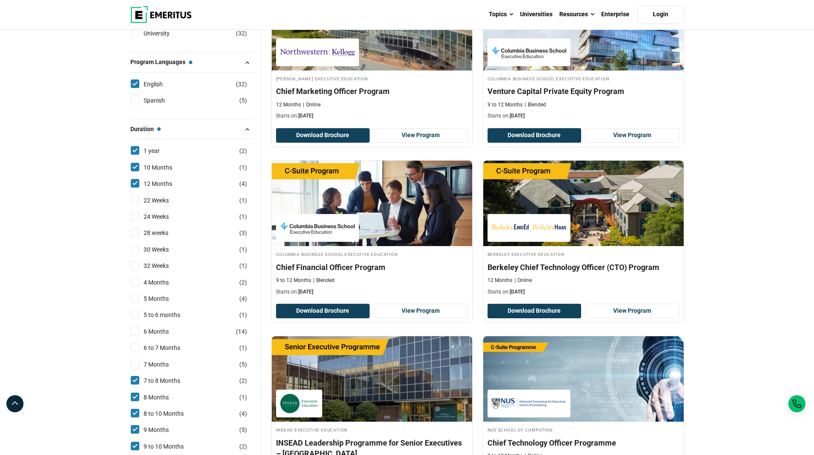
scroll to position [1068, 0]
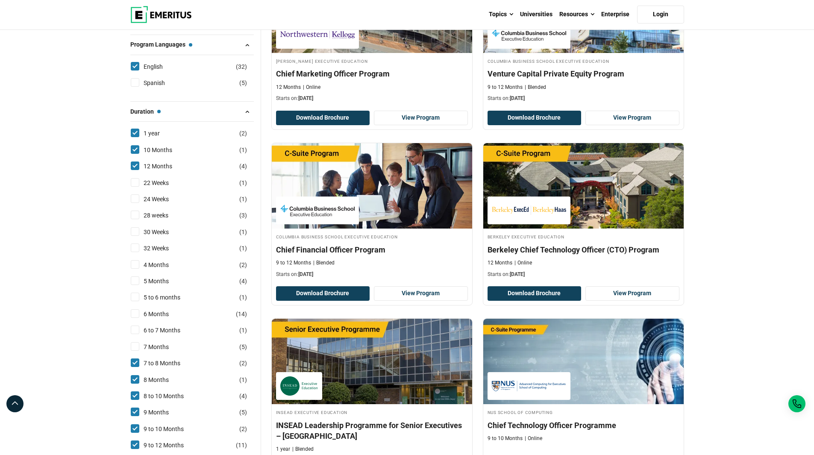
click at [138, 342] on input "7 Months ( 5 )" at bounding box center [135, 346] width 9 height 9
checkbox input "true"
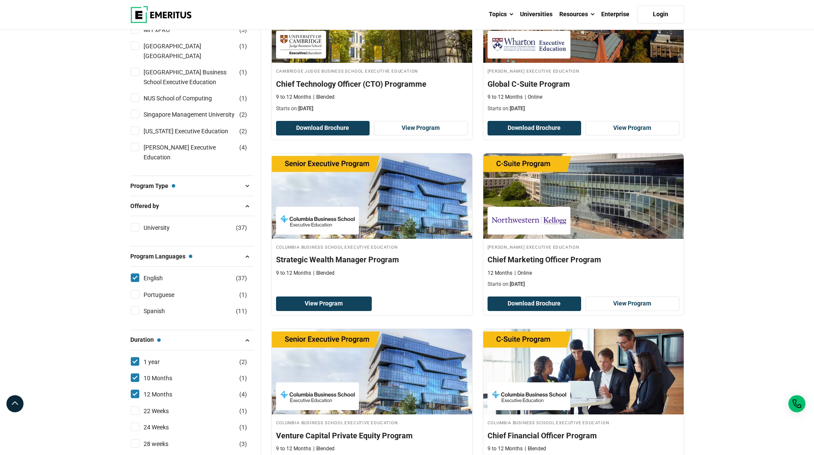
scroll to position [897, 0]
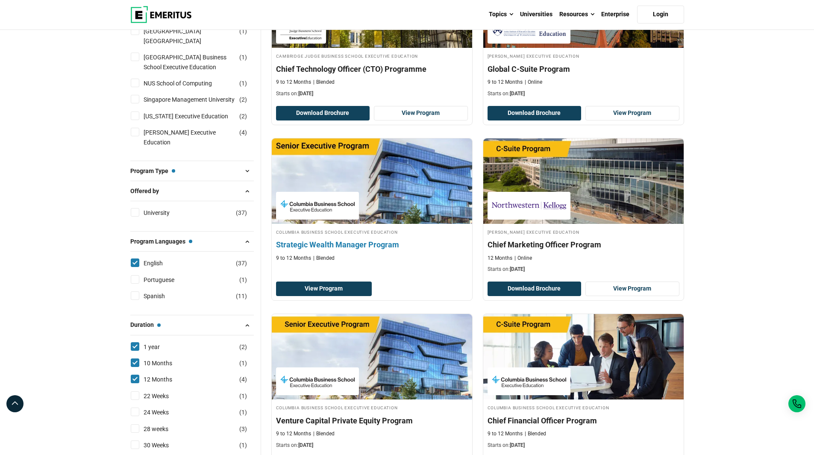
click at [339, 244] on h4 "Strategic Wealth Manager Program" at bounding box center [372, 244] width 192 height 11
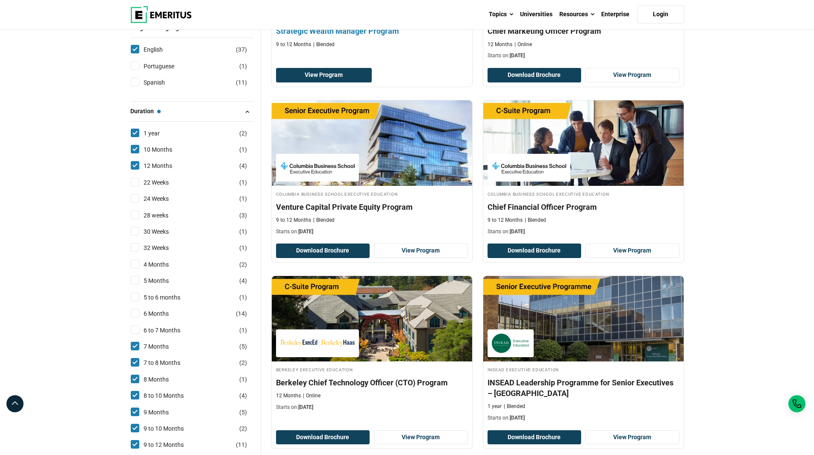
scroll to position [1154, 0]
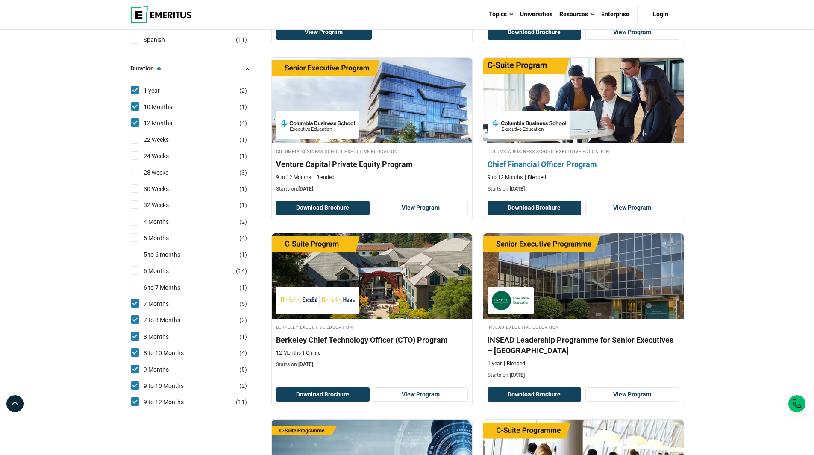
click at [517, 161] on h4 "Chief Financial Officer Program" at bounding box center [584, 164] width 192 height 11
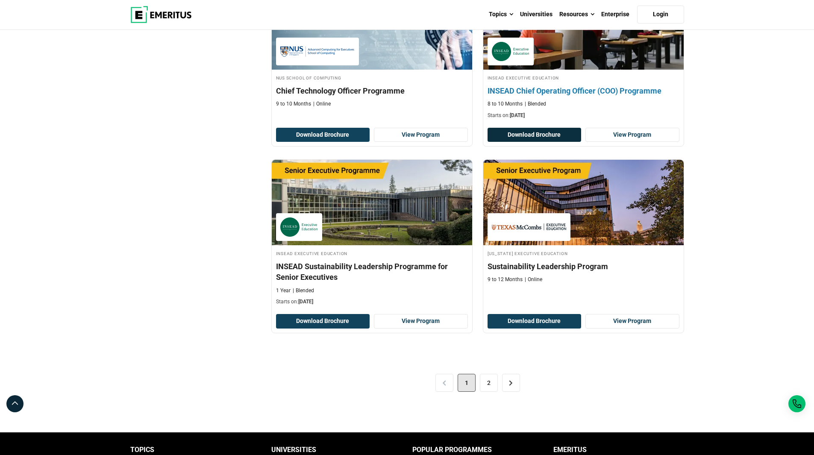
scroll to position [1624, 0]
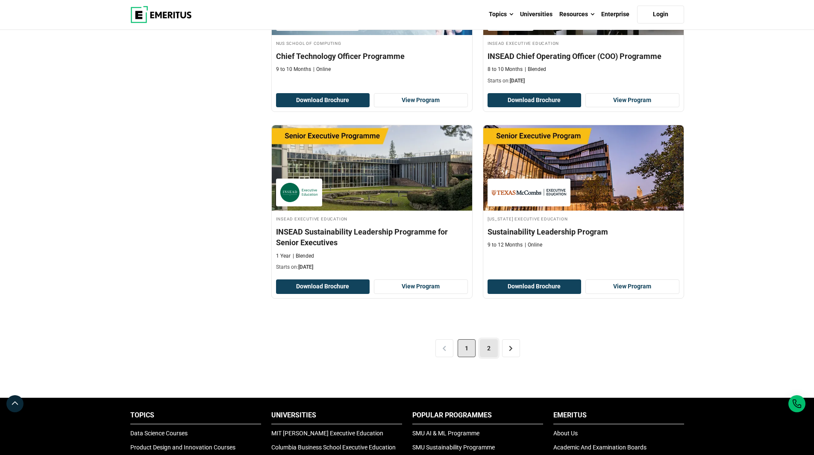
click at [491, 349] on link "2" at bounding box center [489, 348] width 18 height 18
click at [484, 347] on link "2" at bounding box center [489, 348] width 18 height 18
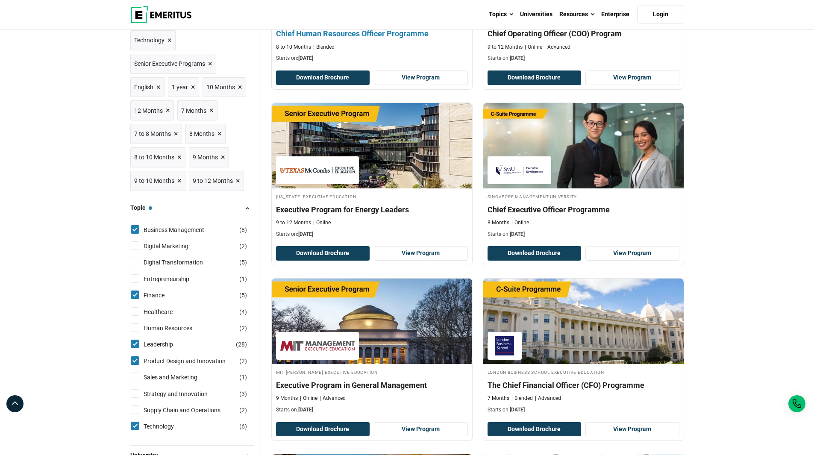
scroll to position [299, 0]
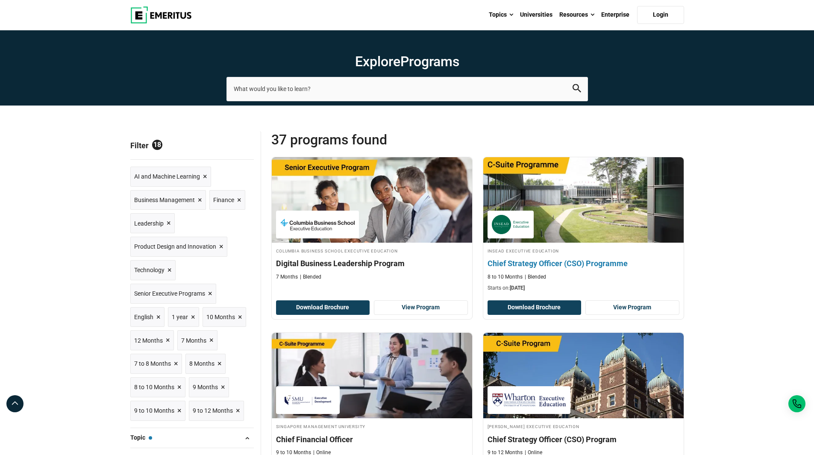
click at [524, 264] on h4 "Chief Strategy Officer (CSO) Programme" at bounding box center [584, 263] width 192 height 11
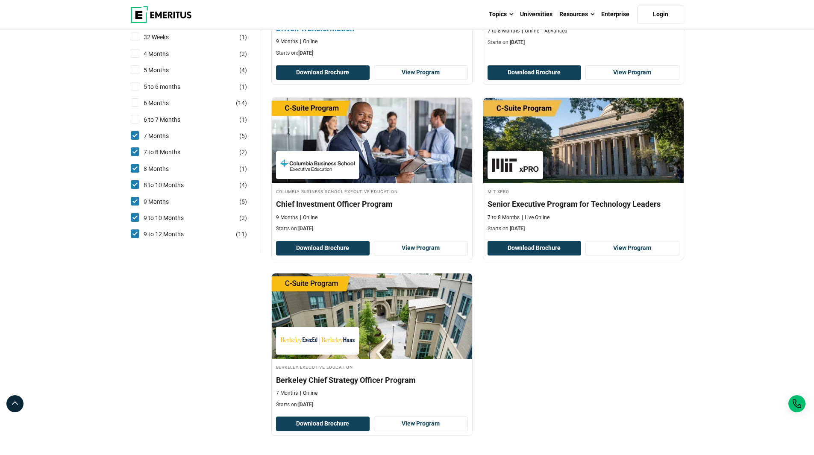
scroll to position [1453, 0]
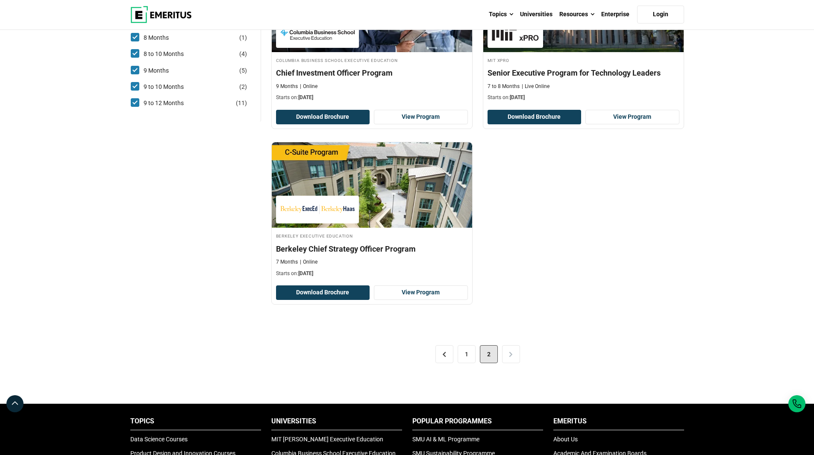
click at [514, 335] on div "< 1 2 >" at bounding box center [477, 354] width 413 height 48
click at [465, 345] on link "1" at bounding box center [467, 354] width 18 height 18
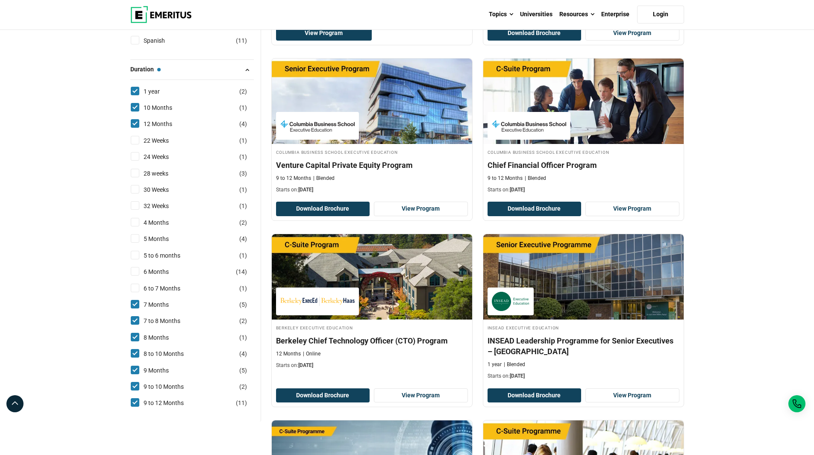
scroll to position [1154, 0]
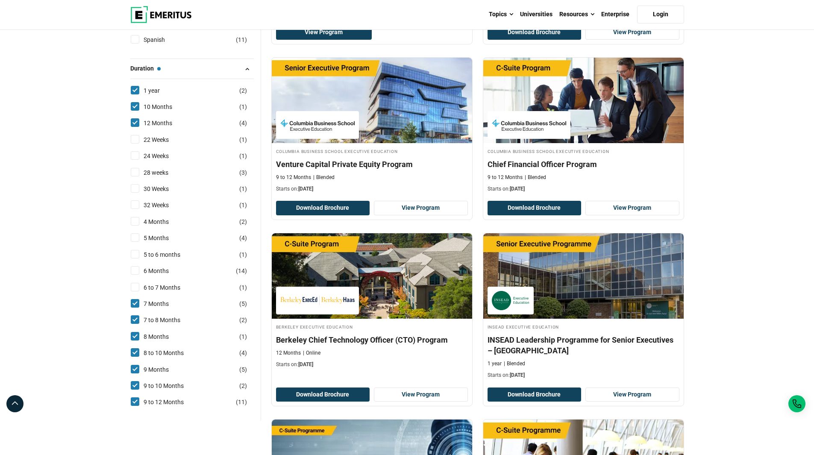
click at [134, 283] on input "6 to 7 Months ( 1 )" at bounding box center [135, 287] width 9 height 9
checkbox input "true"
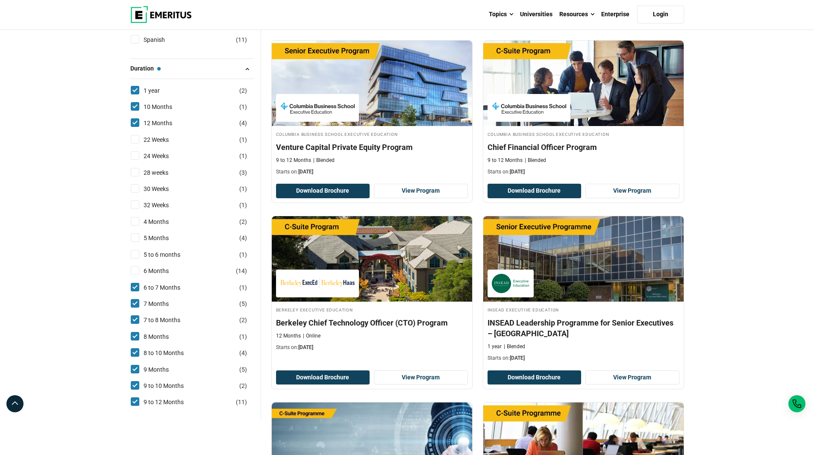
click at [131, 266] on input "6 Months ( 14 )" at bounding box center [135, 270] width 9 height 9
checkbox input "true"
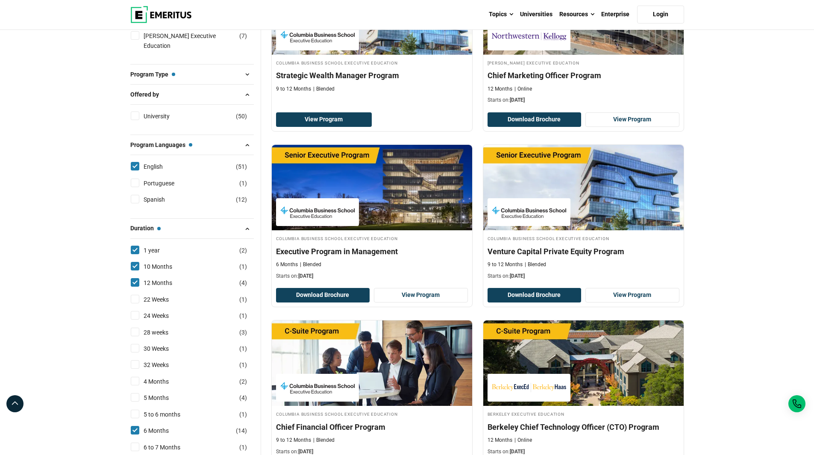
scroll to position [1068, 0]
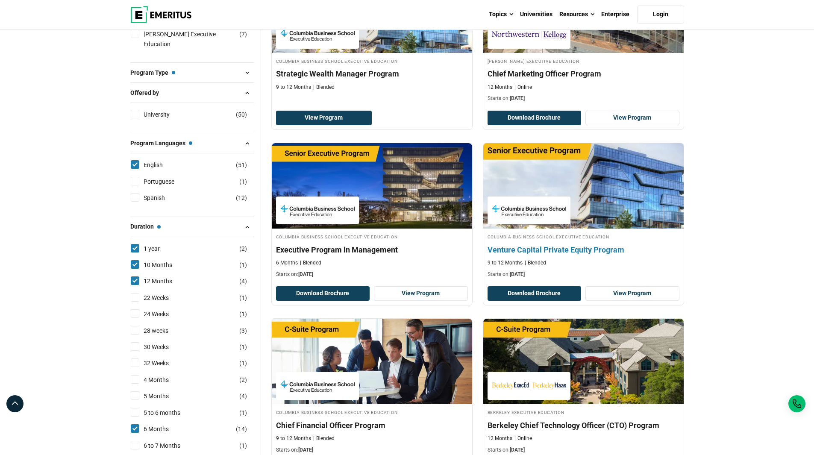
click at [534, 248] on h4 "Venture Capital Private Equity Program" at bounding box center [584, 249] width 192 height 11
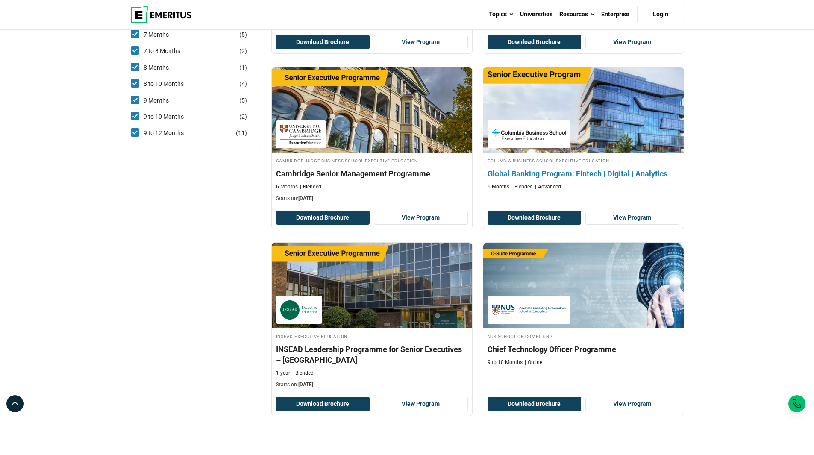
scroll to position [1581, 0]
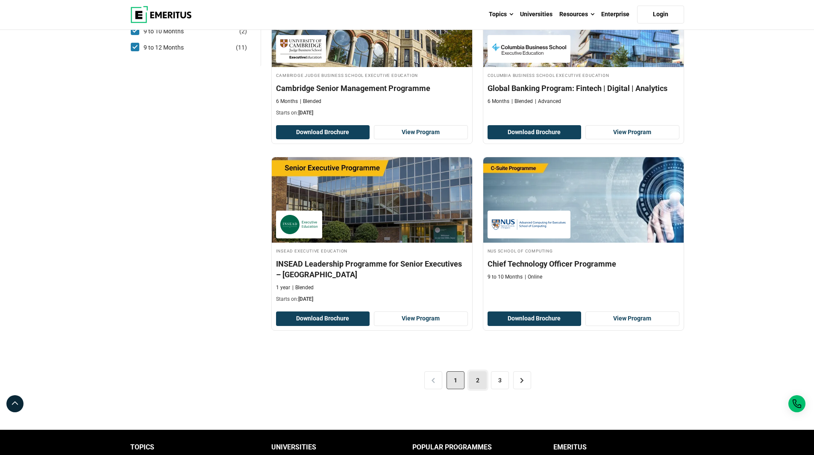
click at [473, 379] on link "2" at bounding box center [478, 380] width 18 height 18
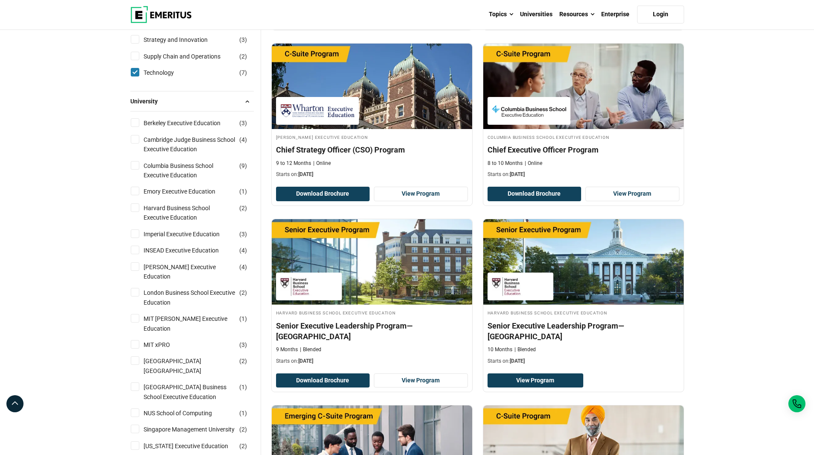
scroll to position [641, 0]
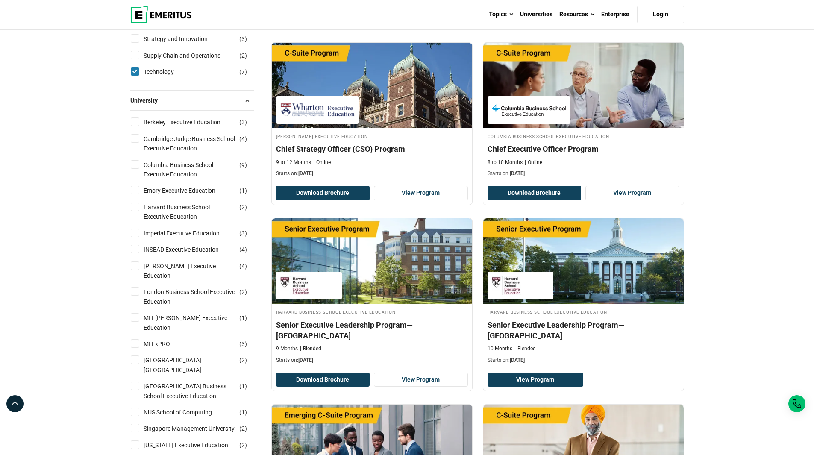
click at [137, 247] on input "INSEAD Executive Education ( 4 )" at bounding box center [135, 249] width 9 height 9
checkbox input "true"
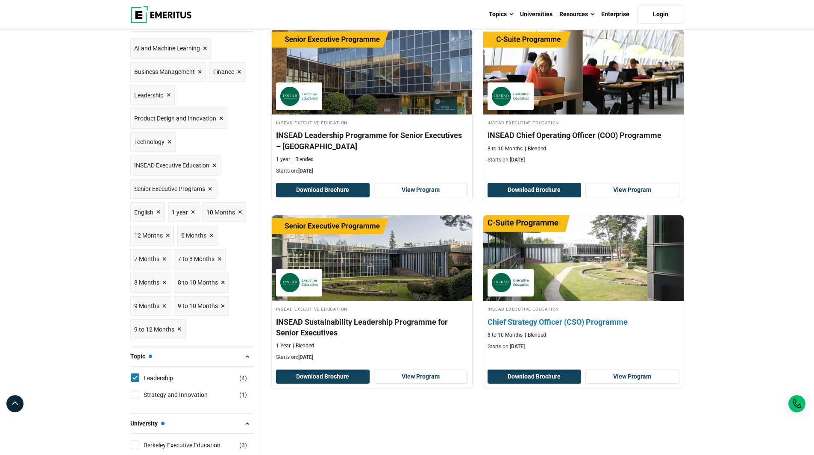
click at [565, 325] on h4 "Chief Strategy Officer (CSO) Programme" at bounding box center [584, 322] width 192 height 11
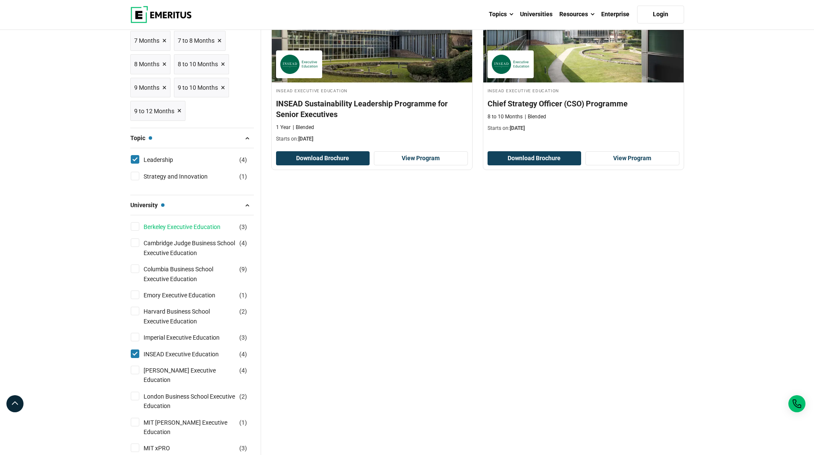
scroll to position [385, 0]
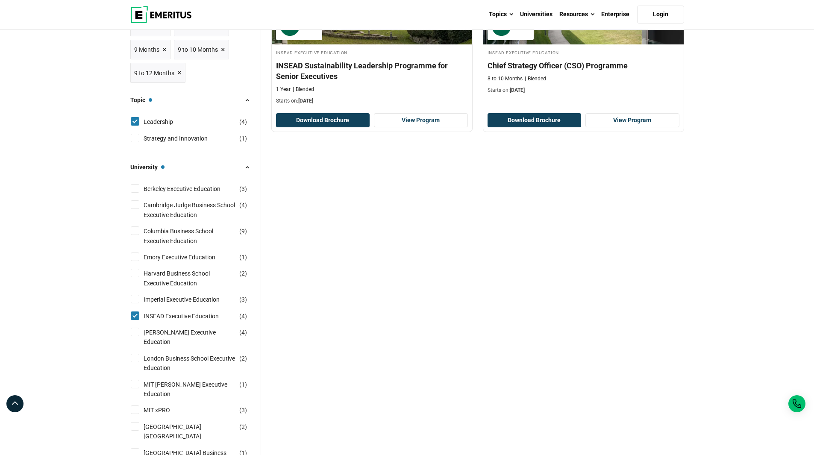
click at [138, 315] on input "INSEAD Executive Education ( 4 )" at bounding box center [135, 316] width 9 height 9
checkbox input "false"
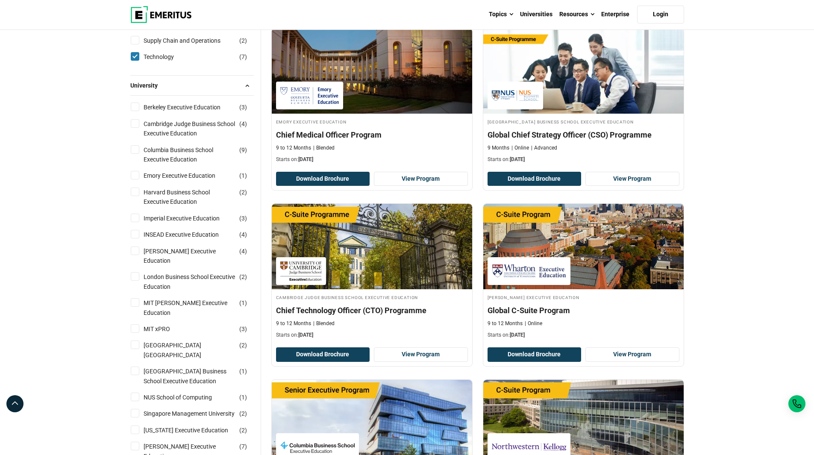
scroll to position [641, 0]
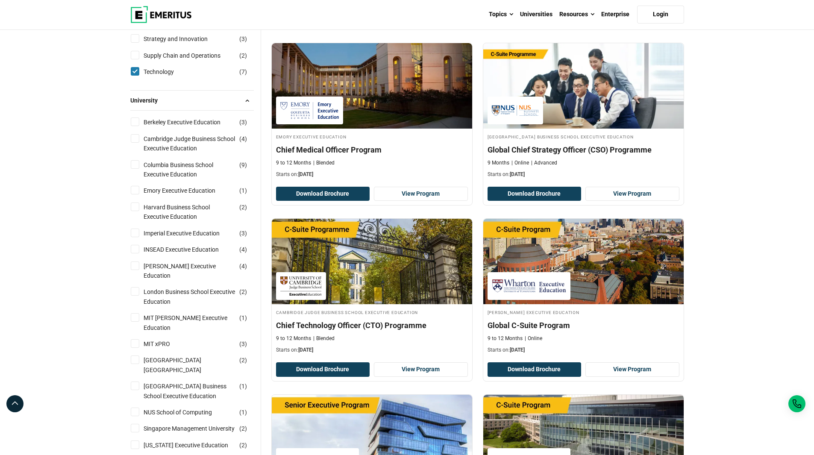
click at [137, 163] on input "Columbia Business School Executive Education ( 9 )" at bounding box center [135, 164] width 9 height 9
checkbox input "true"
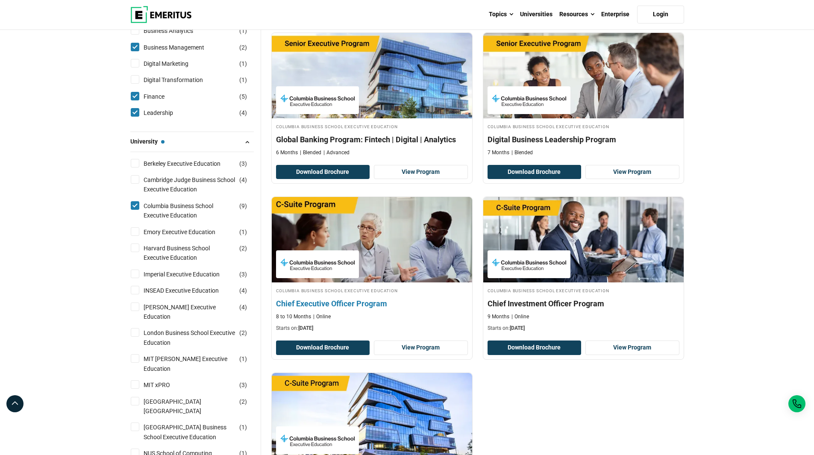
scroll to position [470, 0]
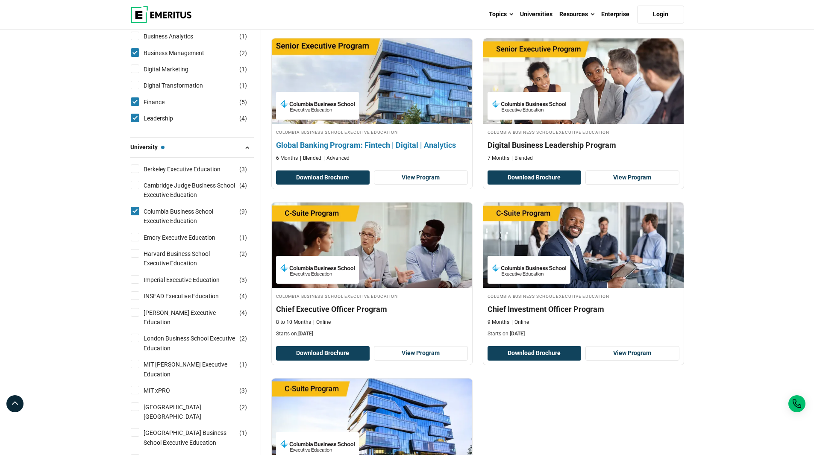
click at [396, 144] on h4 "Global Banking Program: Fintech | Digital | Analytics" at bounding box center [372, 145] width 192 height 11
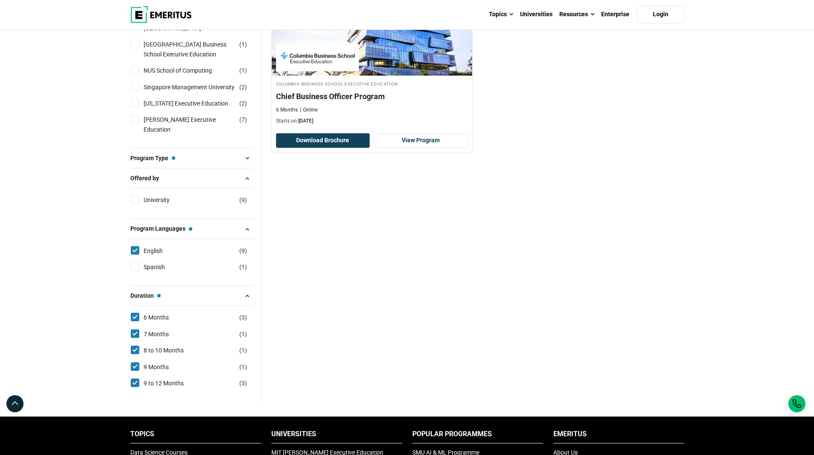
scroll to position [726, 0]
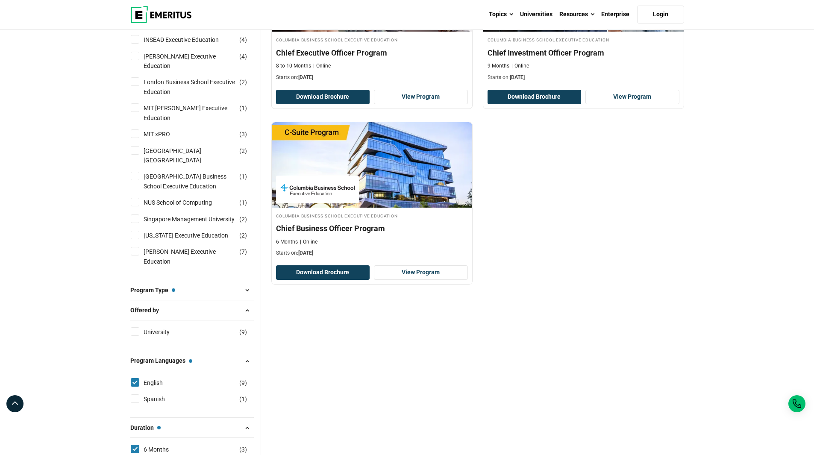
click at [244, 284] on span at bounding box center [247, 290] width 13 height 13
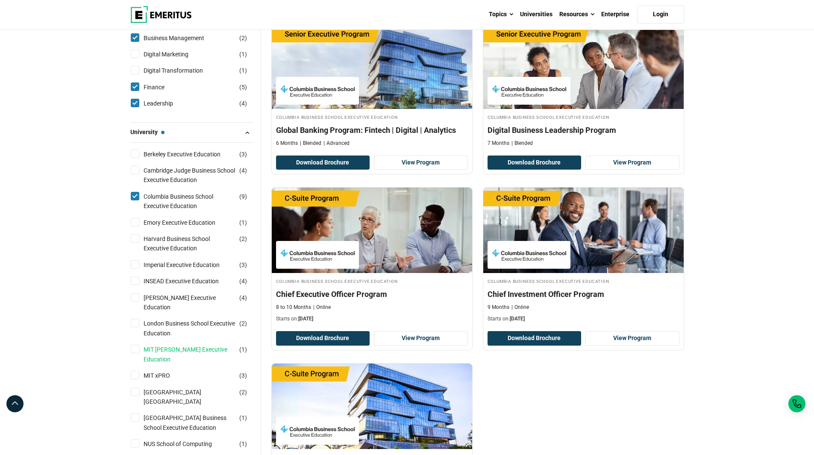
scroll to position [470, 0]
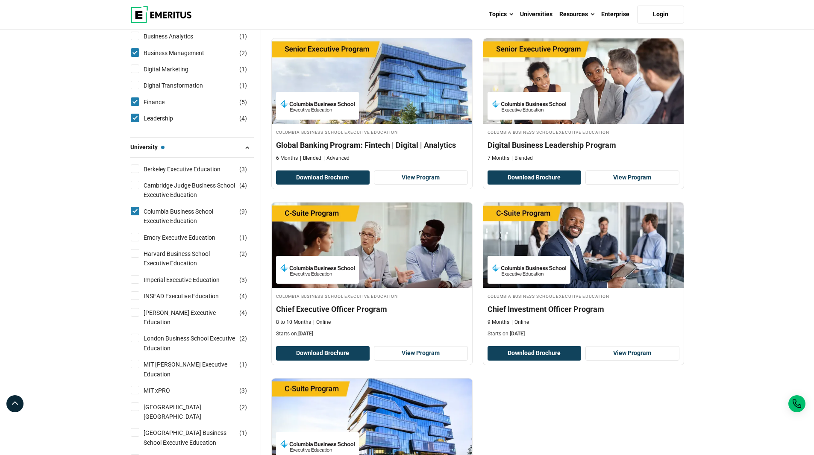
click at [135, 211] on input "Columbia Business School Executive Education ( 9 )" at bounding box center [135, 211] width 9 height 9
checkbox input "false"
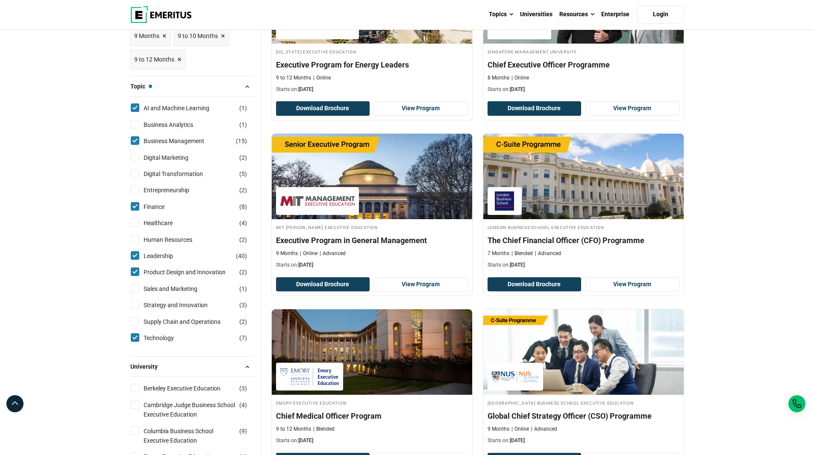
scroll to position [556, 0]
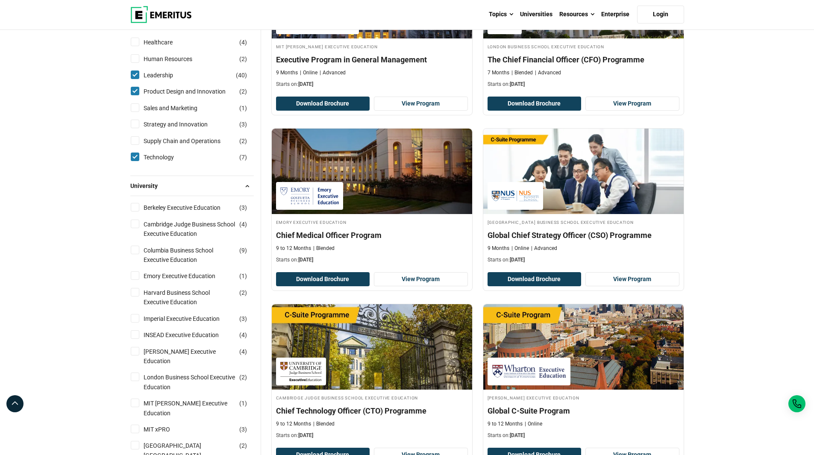
click at [139, 209] on div "Berkeley Executive Education ( 3 )" at bounding box center [192, 207] width 124 height 9
click at [137, 206] on input "Berkeley Executive Education ( 3 )" at bounding box center [135, 207] width 9 height 9
checkbox input "true"
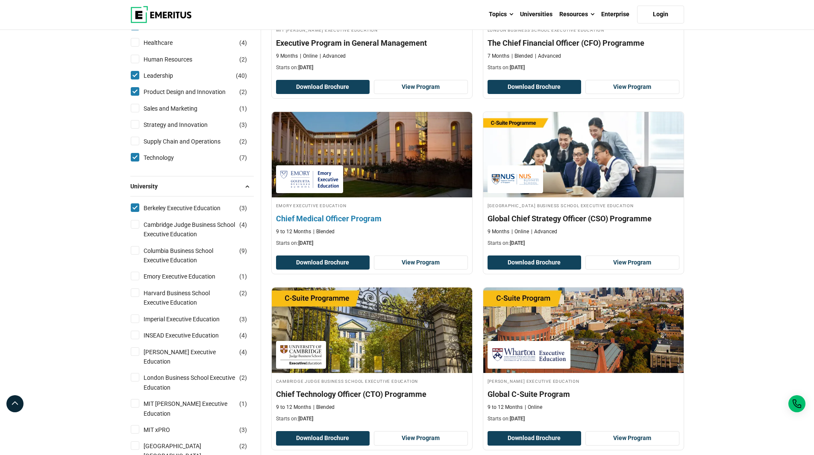
scroll to position [385, 0]
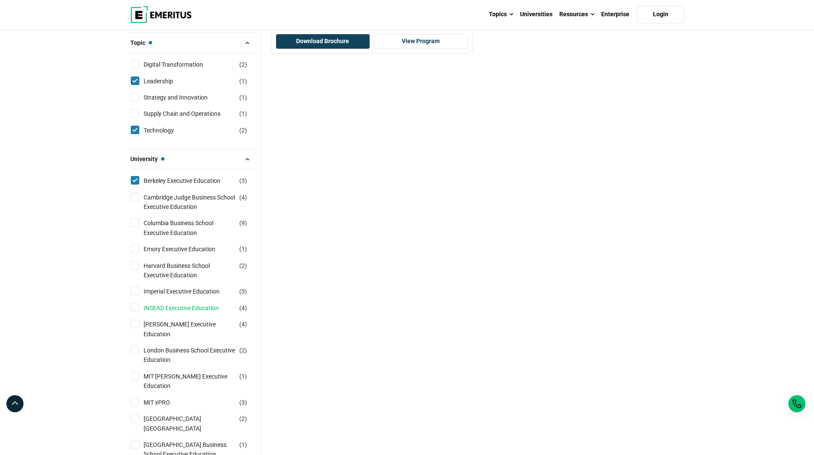
scroll to position [470, 0]
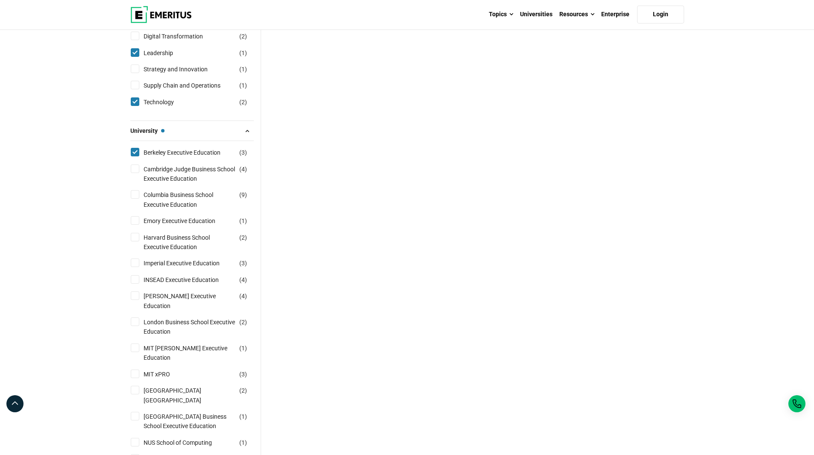
click at [135, 153] on input "Berkeley Executive Education ( 3 )" at bounding box center [135, 152] width 9 height 9
checkbox input "false"
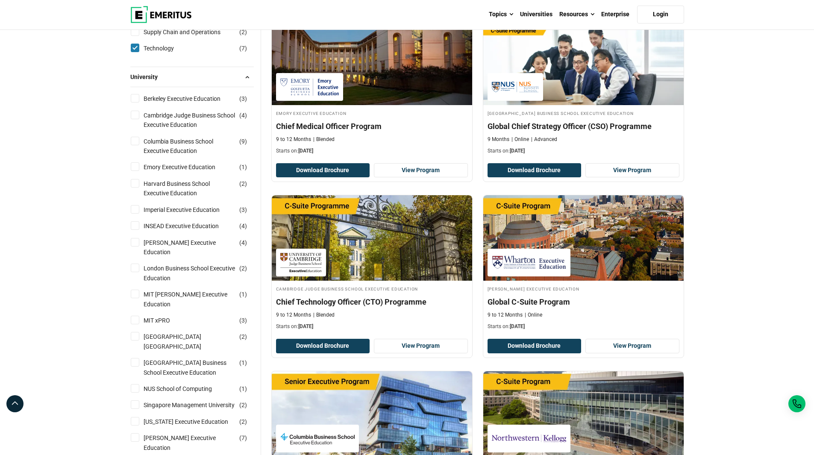
scroll to position [684, 0]
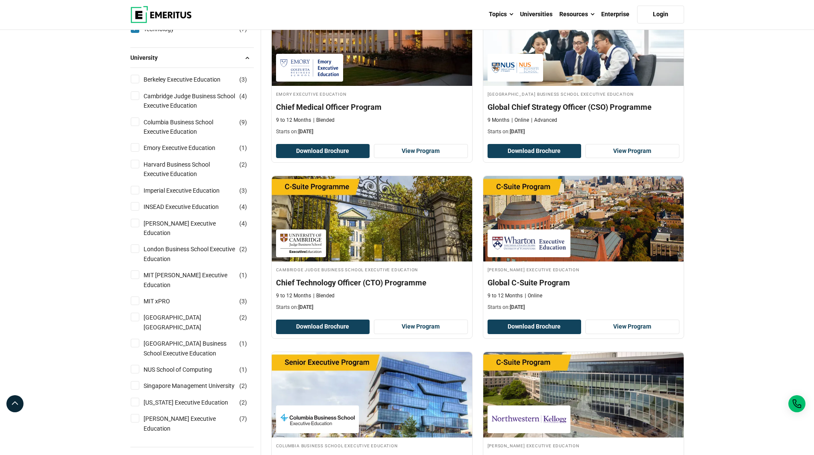
click at [135, 297] on input "MIT xPRO ( 3 )" at bounding box center [135, 301] width 9 height 9
checkbox input "true"
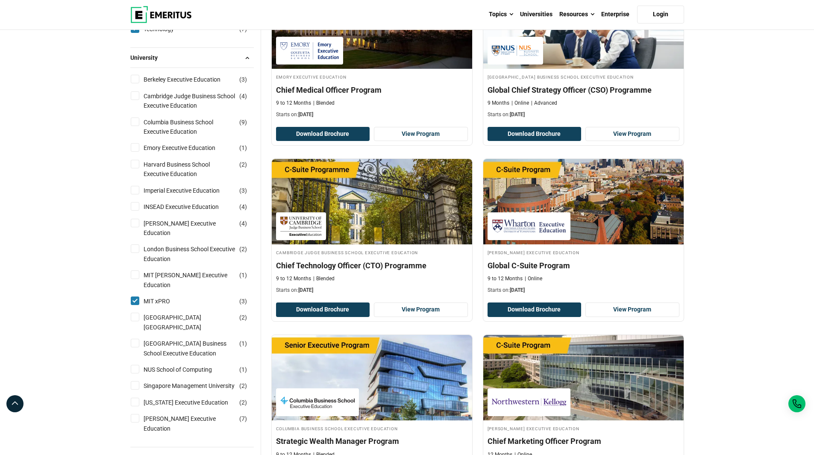
click at [138, 271] on input "MIT [PERSON_NAME] Executive Education ( 1 )" at bounding box center [135, 275] width 9 height 9
checkbox input "true"
click at [133, 244] on input "London Business School Executive Education ( 2 )" at bounding box center [135, 248] width 9 height 9
checkbox input "true"
click at [135, 224] on input "Kellogg Executive Education ( 4 )" at bounding box center [135, 223] width 9 height 9
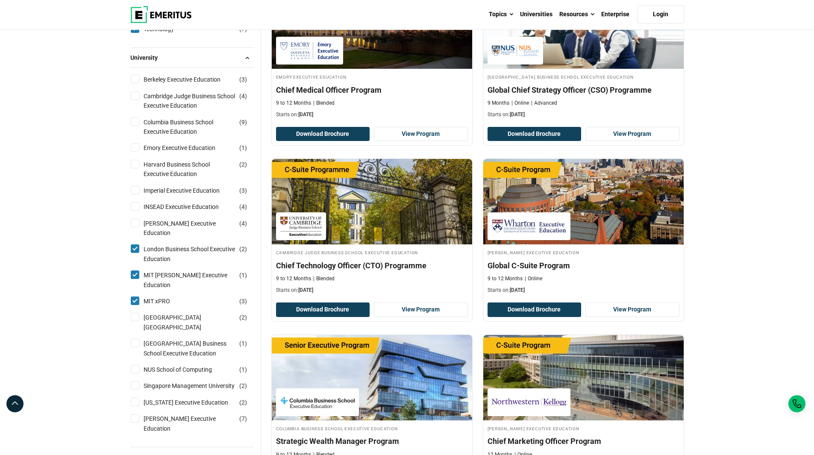
checkbox input "true"
click at [133, 194] on input "Imperial Executive Education ( 3 )" at bounding box center [135, 190] width 9 height 9
checkbox input "true"
click at [135, 166] on input "Harvard Business School Executive Education ( 2 )" at bounding box center [135, 164] width 9 height 9
checkbox input "true"
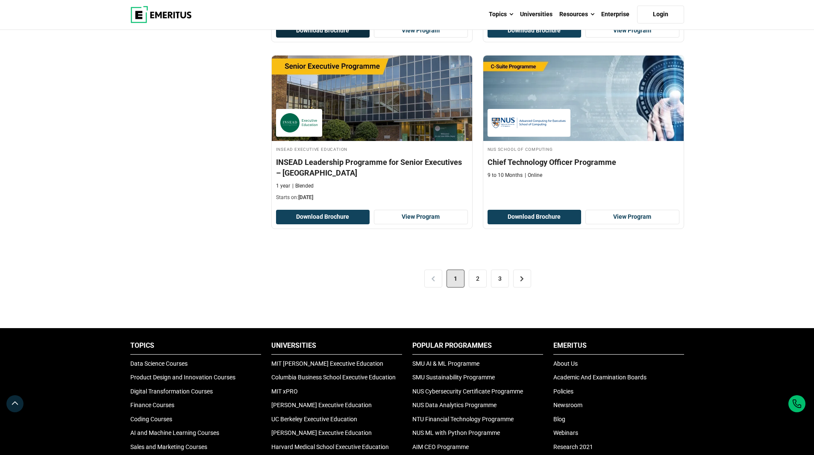
scroll to position [1667, 0]
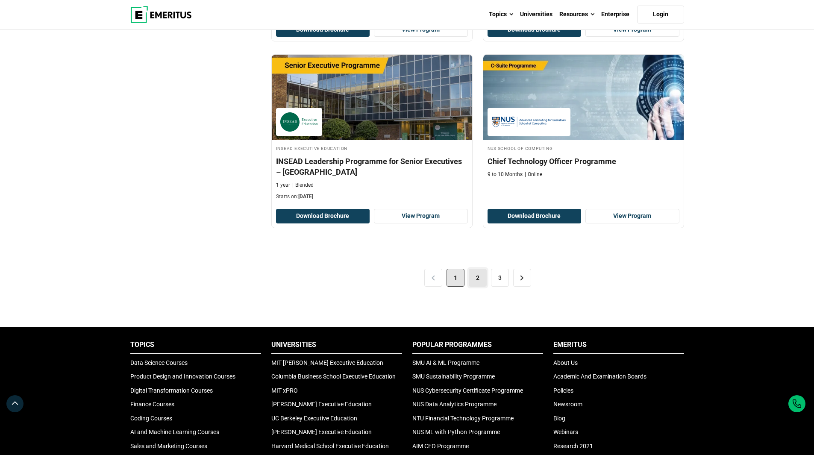
click at [471, 276] on link "2" at bounding box center [478, 278] width 18 height 18
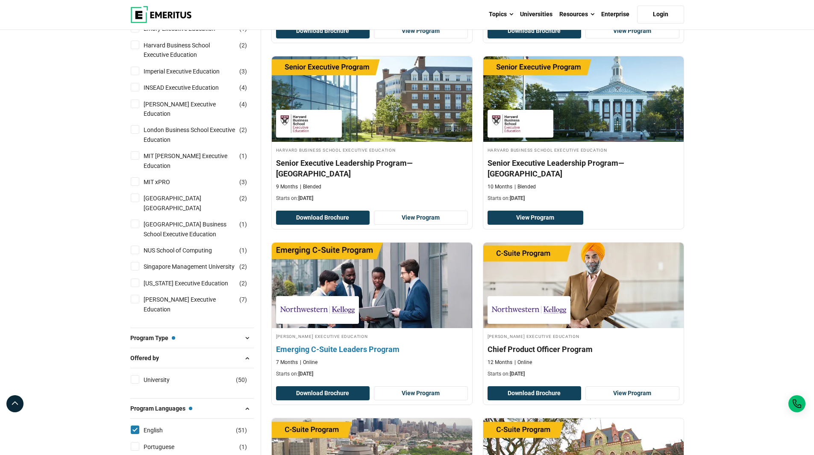
scroll to position [812, 0]
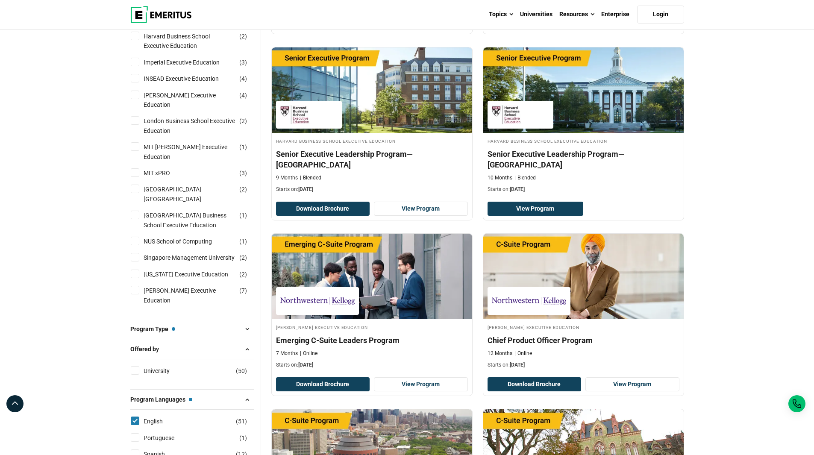
click at [135, 168] on input "MIT xPRO ( 3 )" at bounding box center [135, 172] width 9 height 9
checkbox input "true"
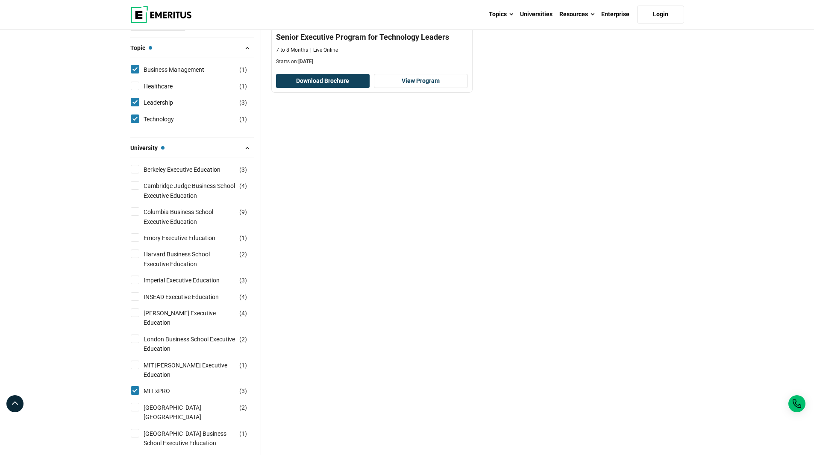
scroll to position [598, 0]
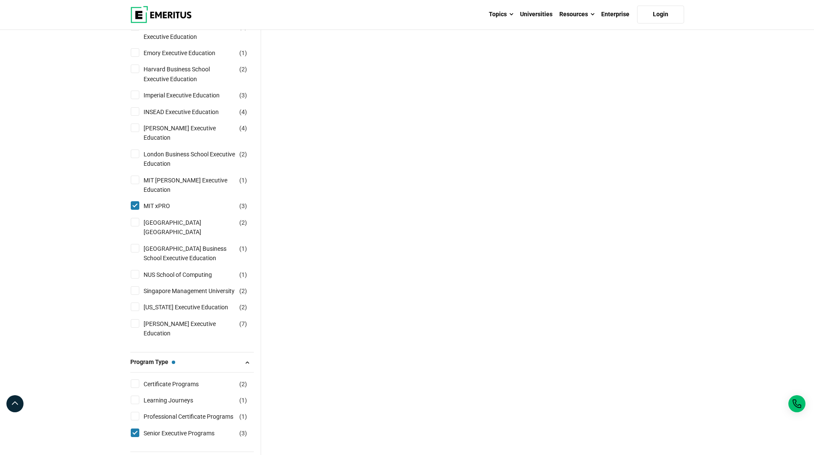
click at [136, 176] on input "MIT [PERSON_NAME] Executive Education ( 1 )" at bounding box center [135, 180] width 9 height 9
checkbox input "true"
click at [132, 150] on input "London Business School Executive Education ( 2 )" at bounding box center [135, 154] width 9 height 9
checkbox input "true"
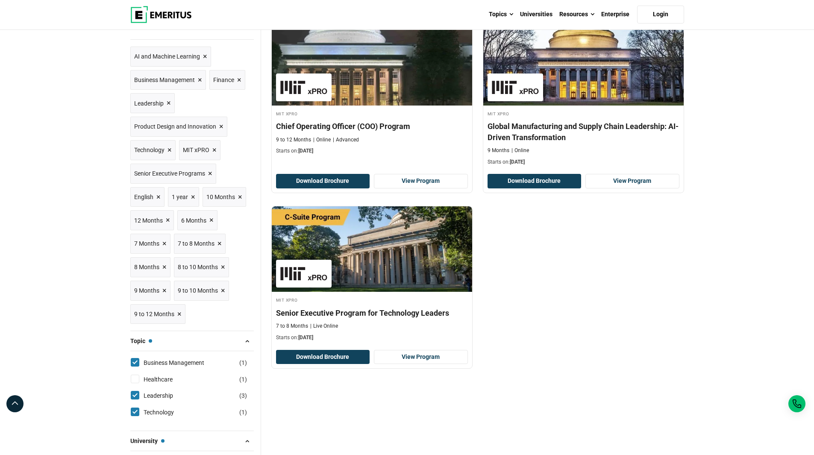
scroll to position [43, 0]
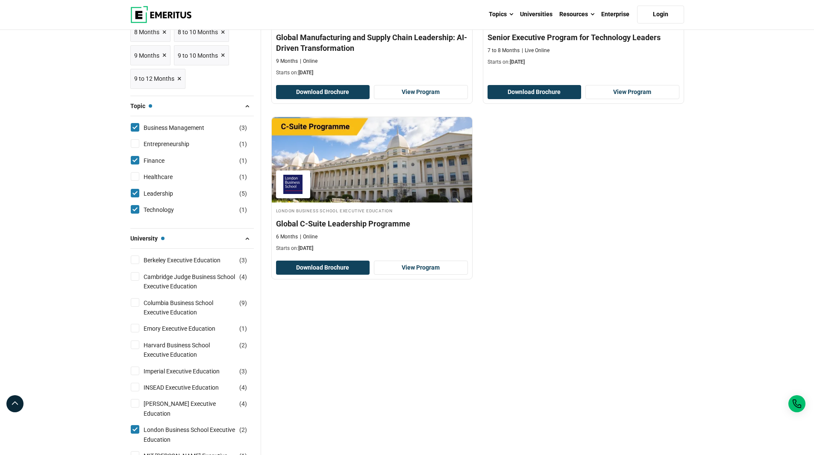
scroll to position [513, 0]
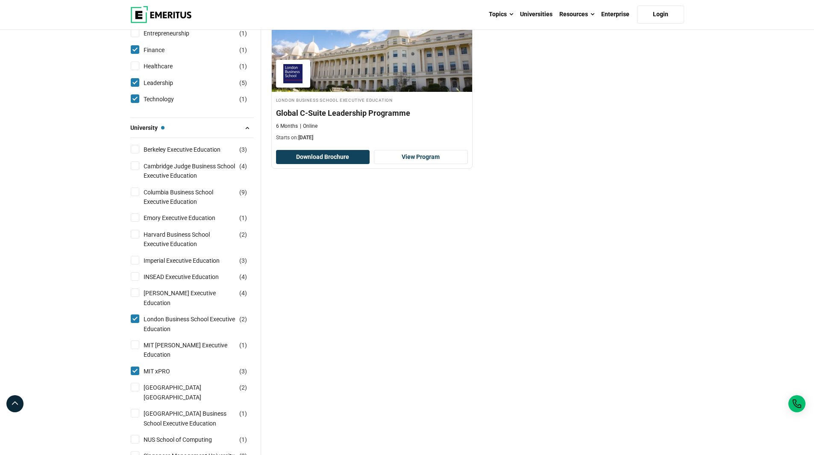
click at [135, 341] on input "MIT Sloan Executive Education ( 1 )" at bounding box center [135, 345] width 9 height 9
checkbox input "true"
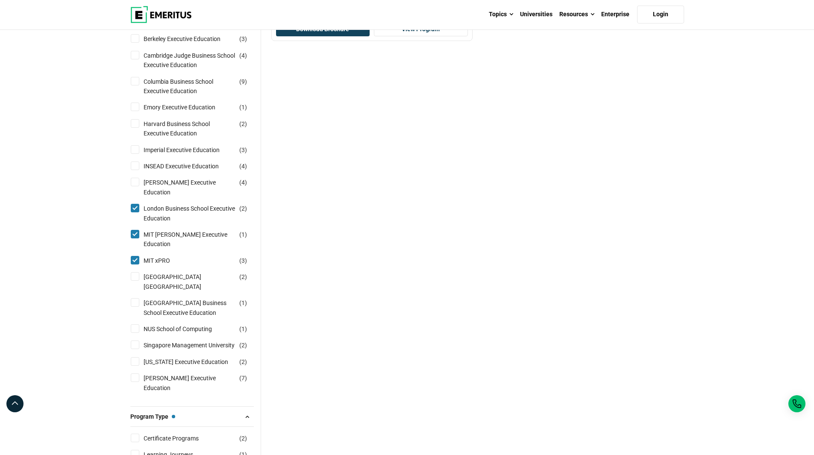
scroll to position [641, 0]
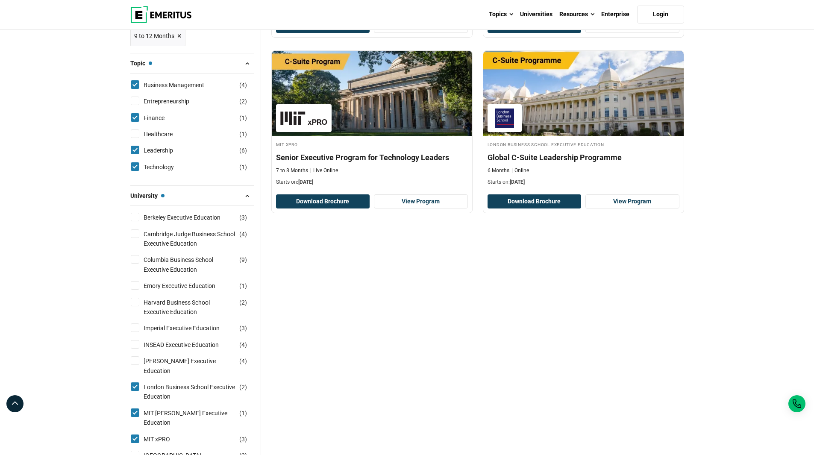
scroll to position [470, 0]
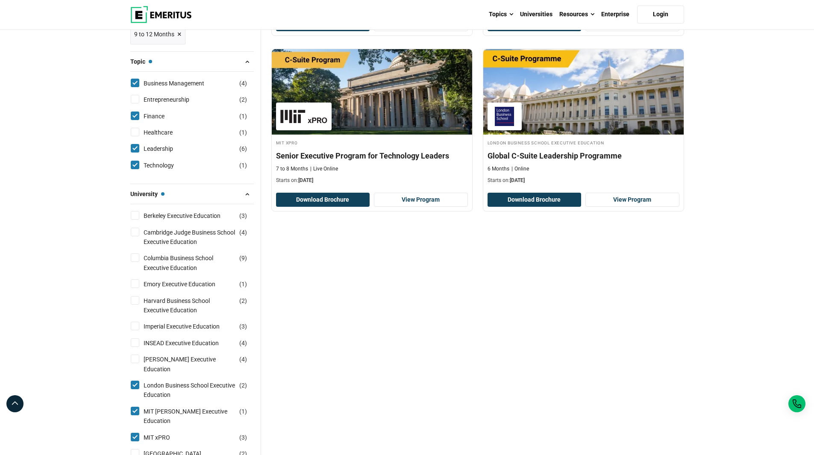
click at [132, 360] on input "[PERSON_NAME] Executive Education ( 4 )" at bounding box center [135, 359] width 9 height 9
checkbox input "true"
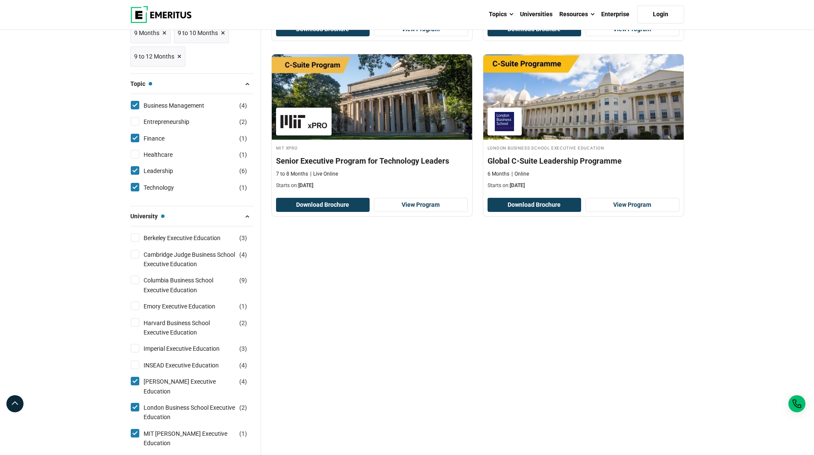
scroll to position [427, 0]
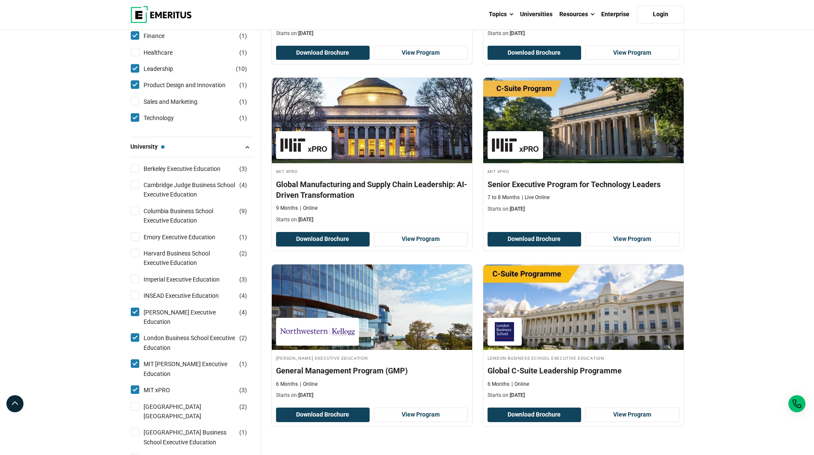
scroll to position [598, 0]
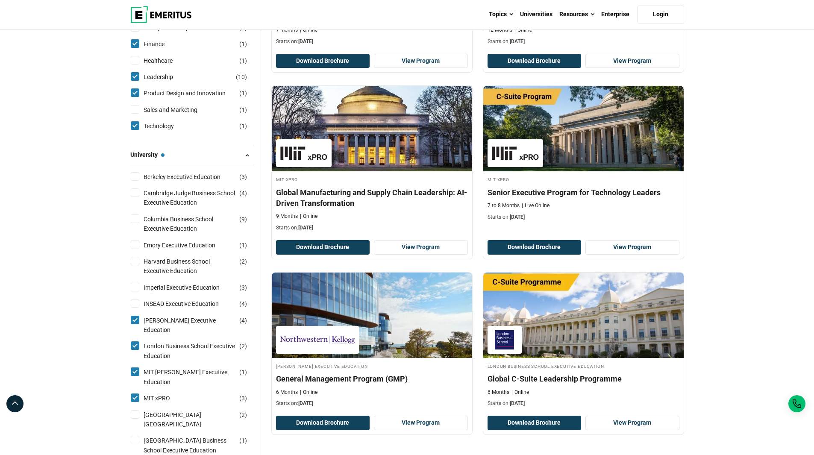
click at [134, 286] on input "Imperial Executive Education ( 3 )" at bounding box center [135, 287] width 9 height 9
checkbox input "true"
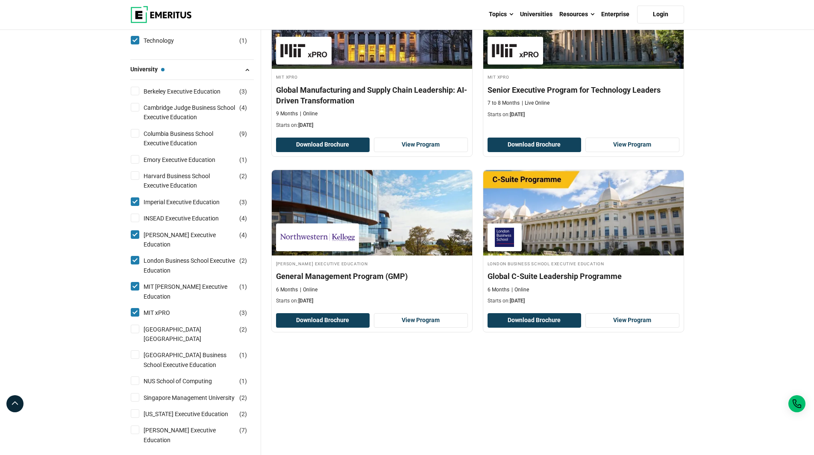
scroll to position [641, 0]
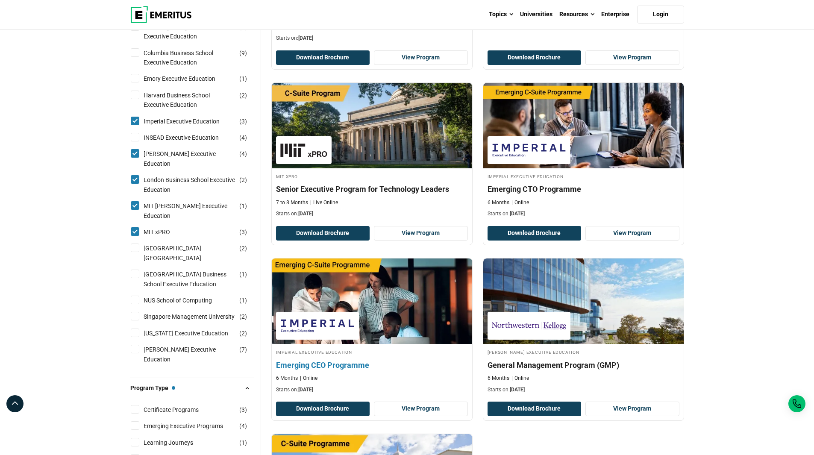
scroll to position [769, 0]
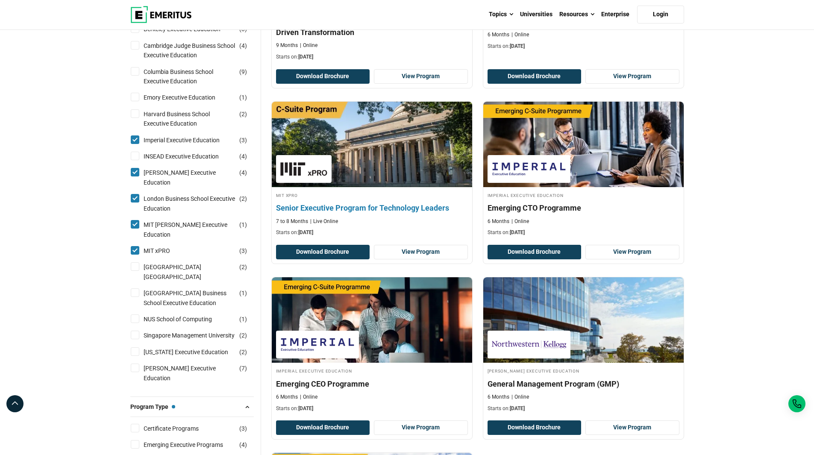
click at [362, 206] on h4 "Senior Executive Program for Technology Leaders" at bounding box center [372, 208] width 192 height 11
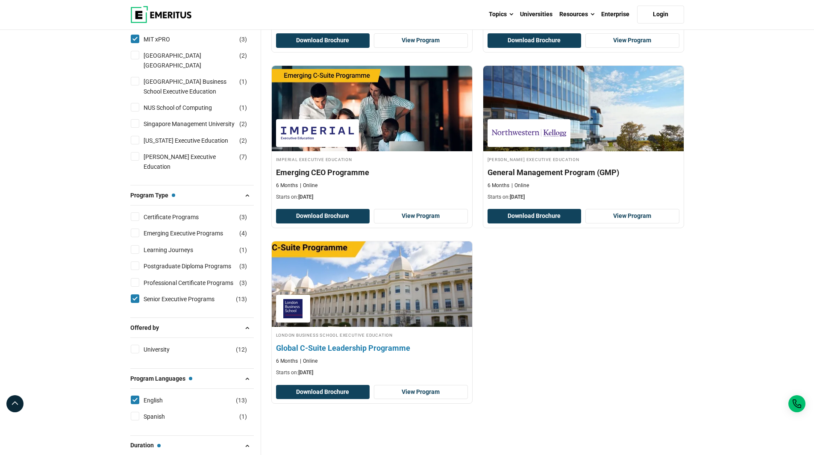
scroll to position [983, 0]
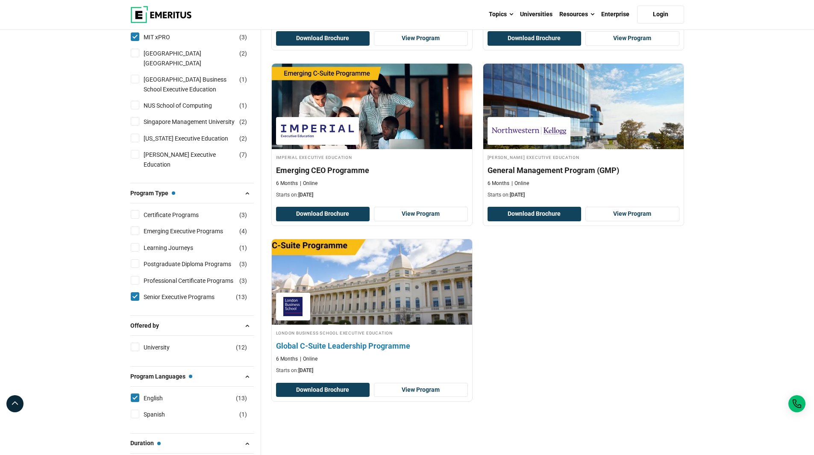
click at [352, 347] on h4 "Global C-Suite Leadership Programme" at bounding box center [372, 346] width 192 height 11
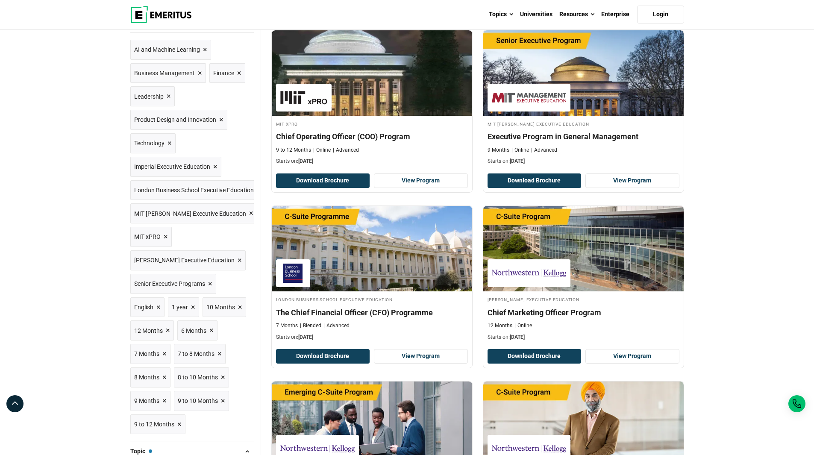
scroll to position [43, 0]
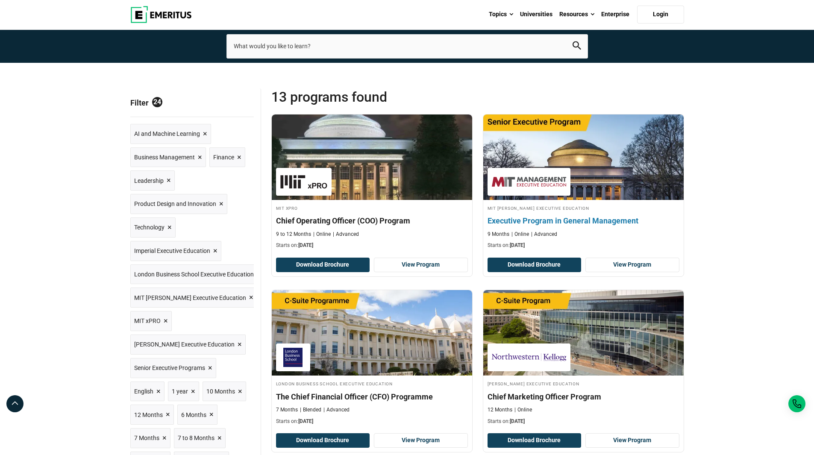
click at [505, 220] on h4 "Executive Program in General Management" at bounding box center [584, 220] width 192 height 11
